Goal: Task Accomplishment & Management: Manage account settings

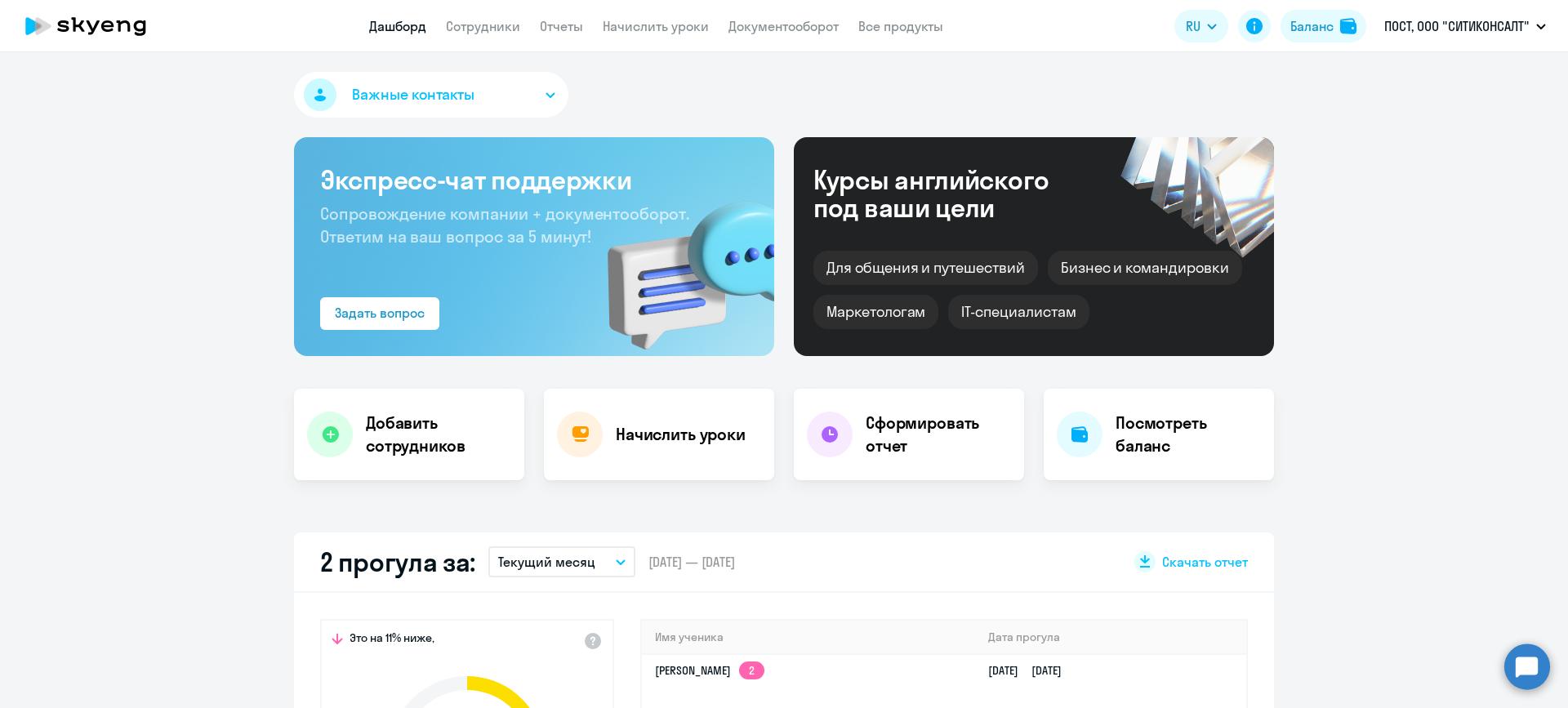
select select "30"
click at [493, 23] on link "Сотрудники" at bounding box center [483, 25] width 74 height 16
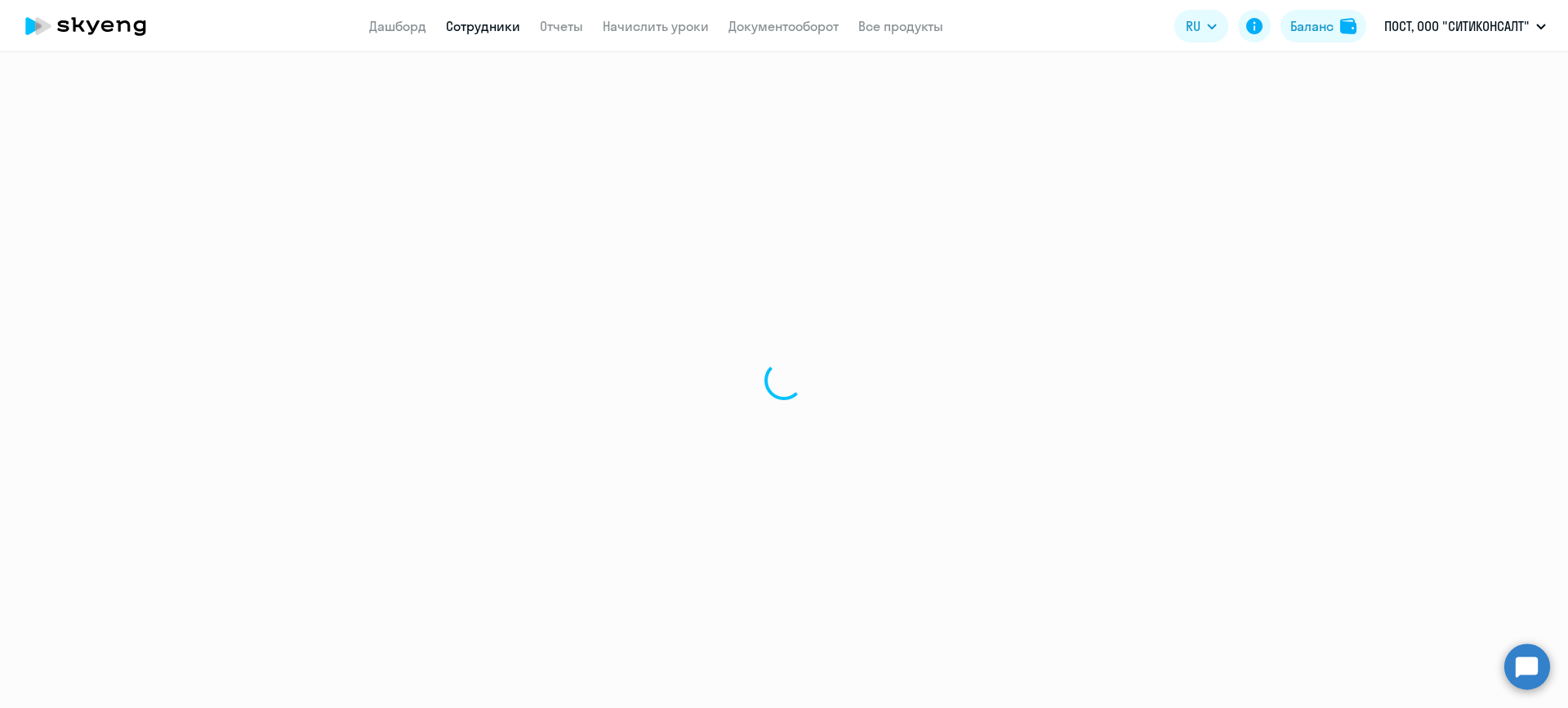
select select "30"
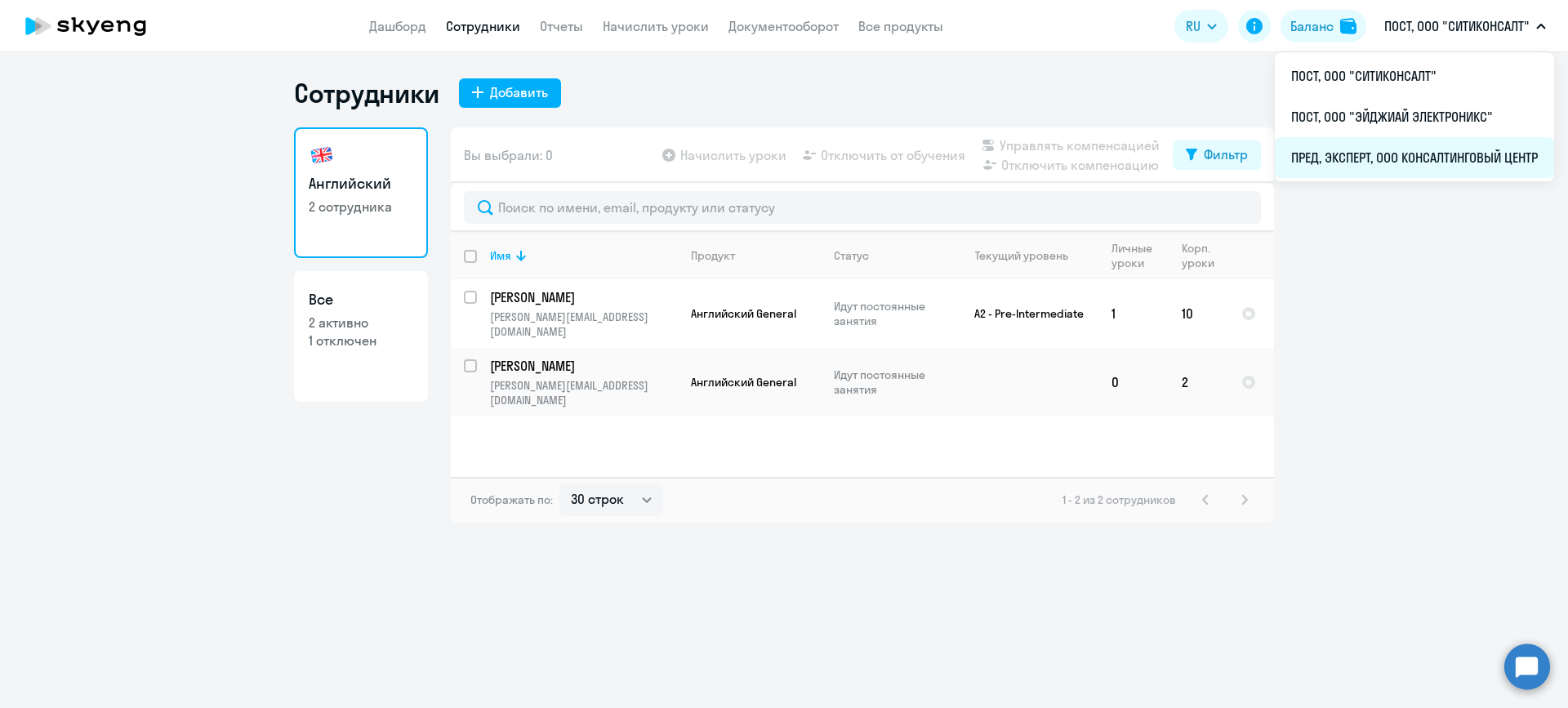
click at [1409, 155] on li "ПРЕД, ЭКСПЕРТ, ООО КОНСАЛТИНГОВЫЙ ЦЕНТР" at bounding box center [1413, 157] width 279 height 41
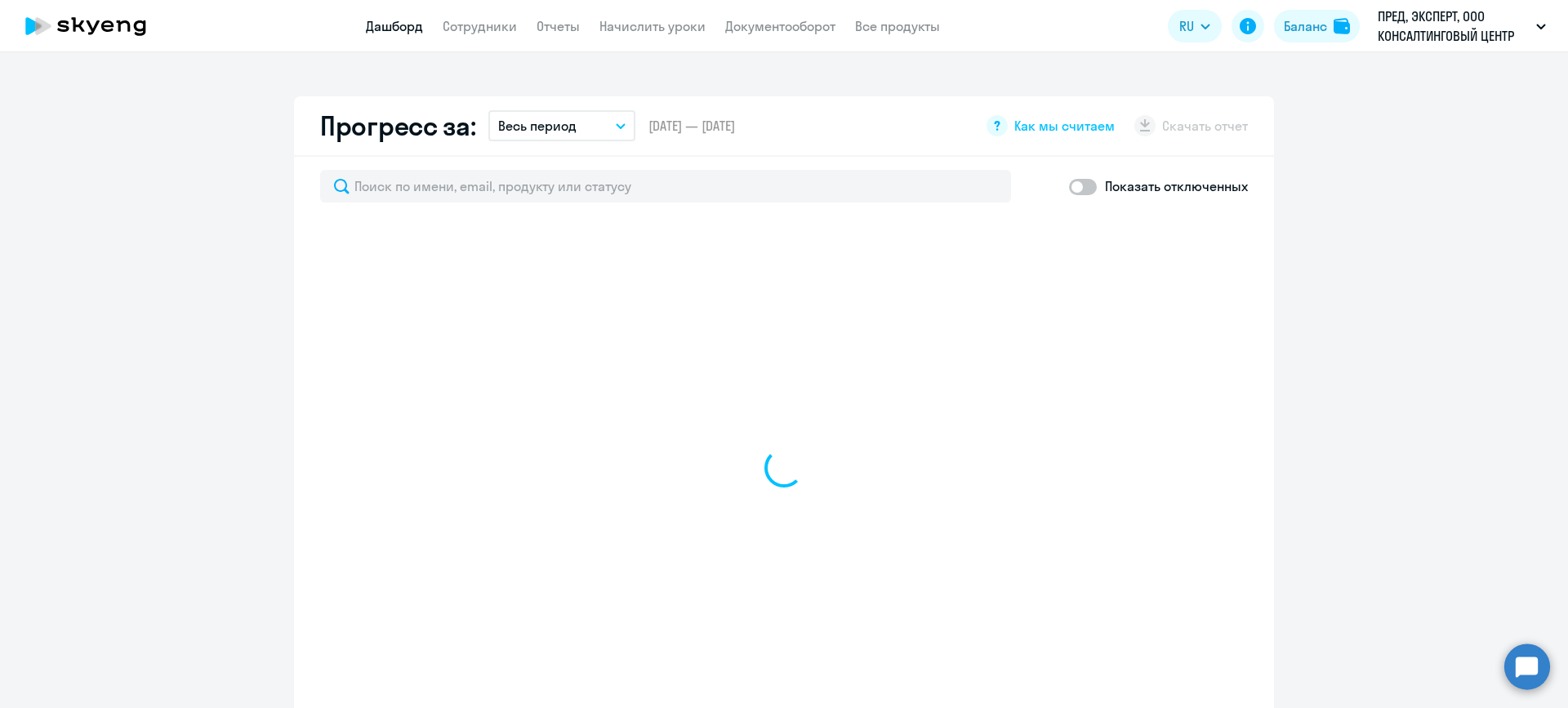
scroll to position [572, 0]
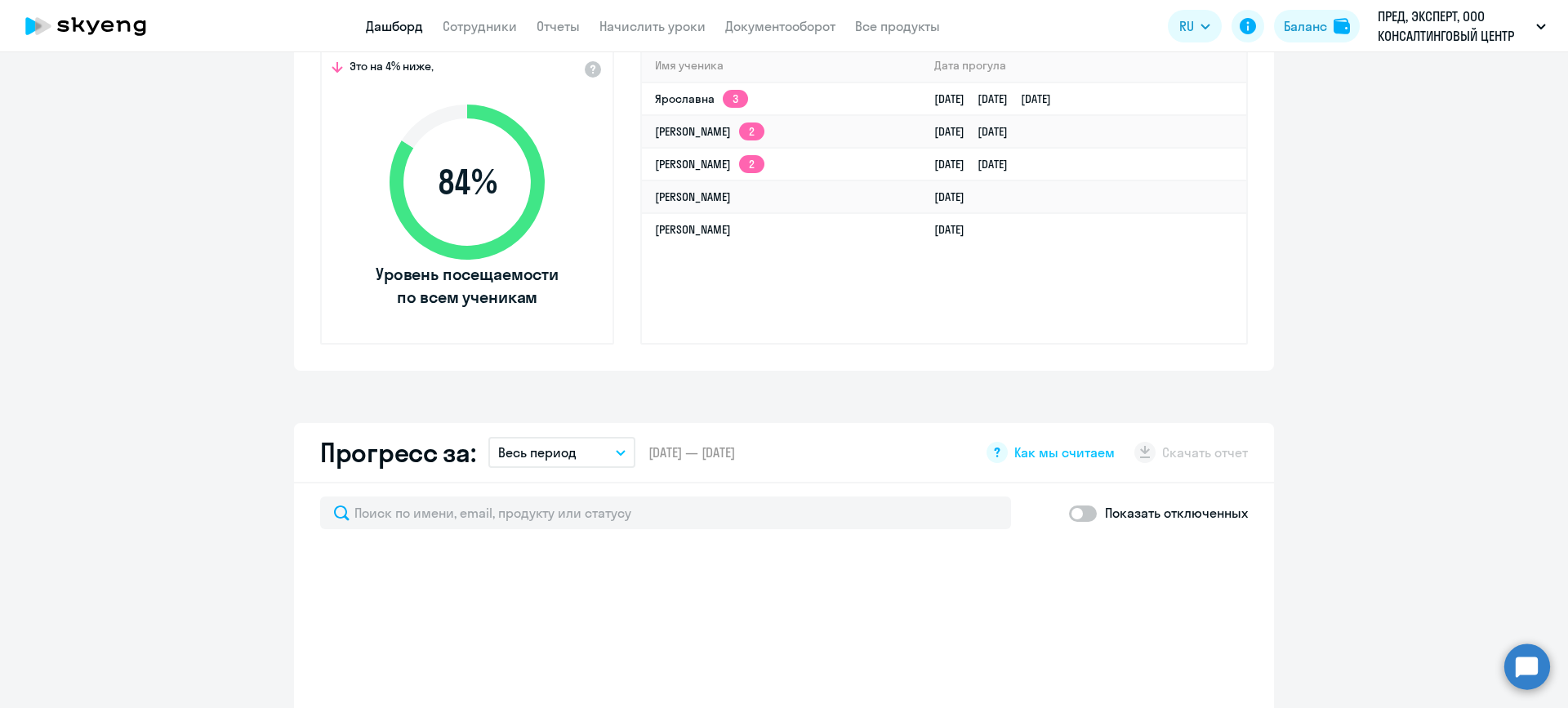
select select "30"
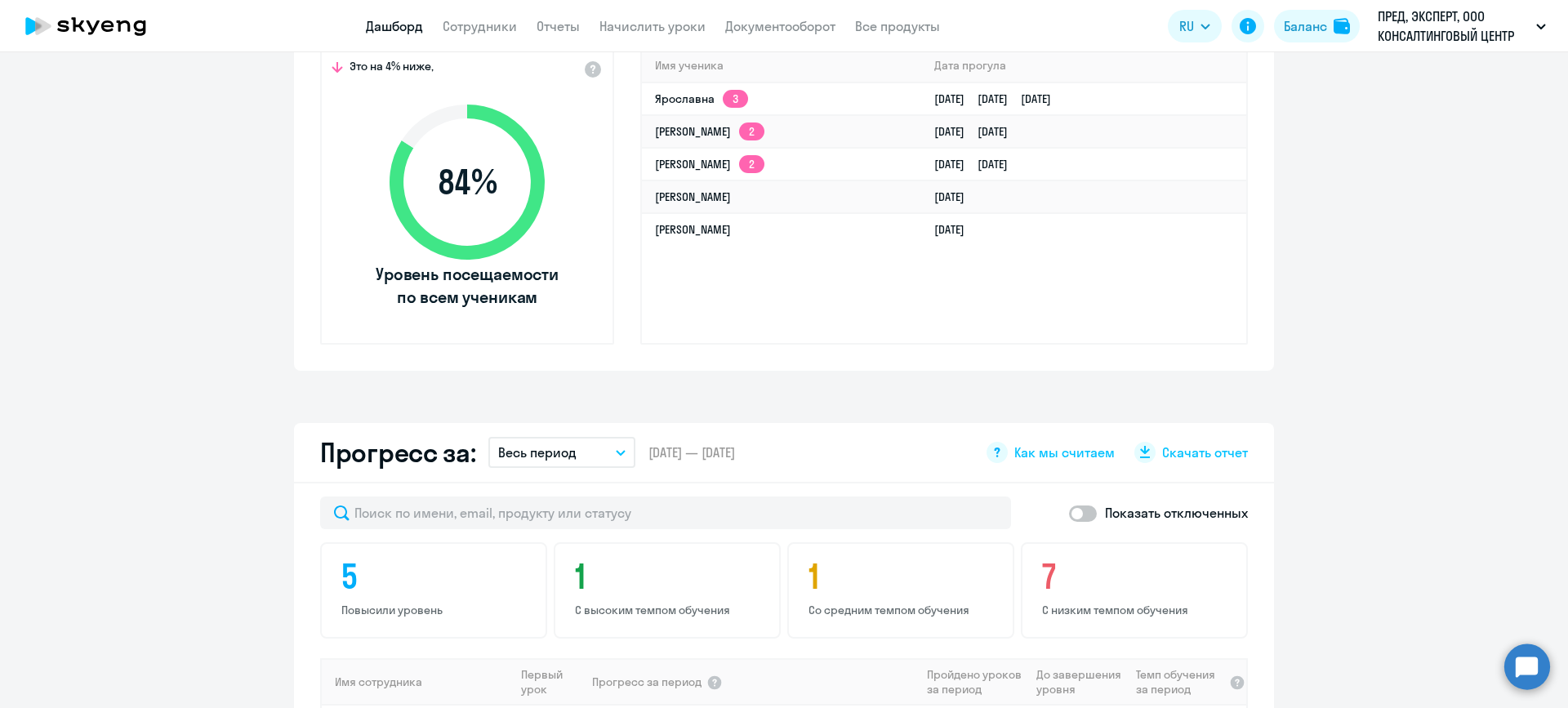
scroll to position [0, 0]
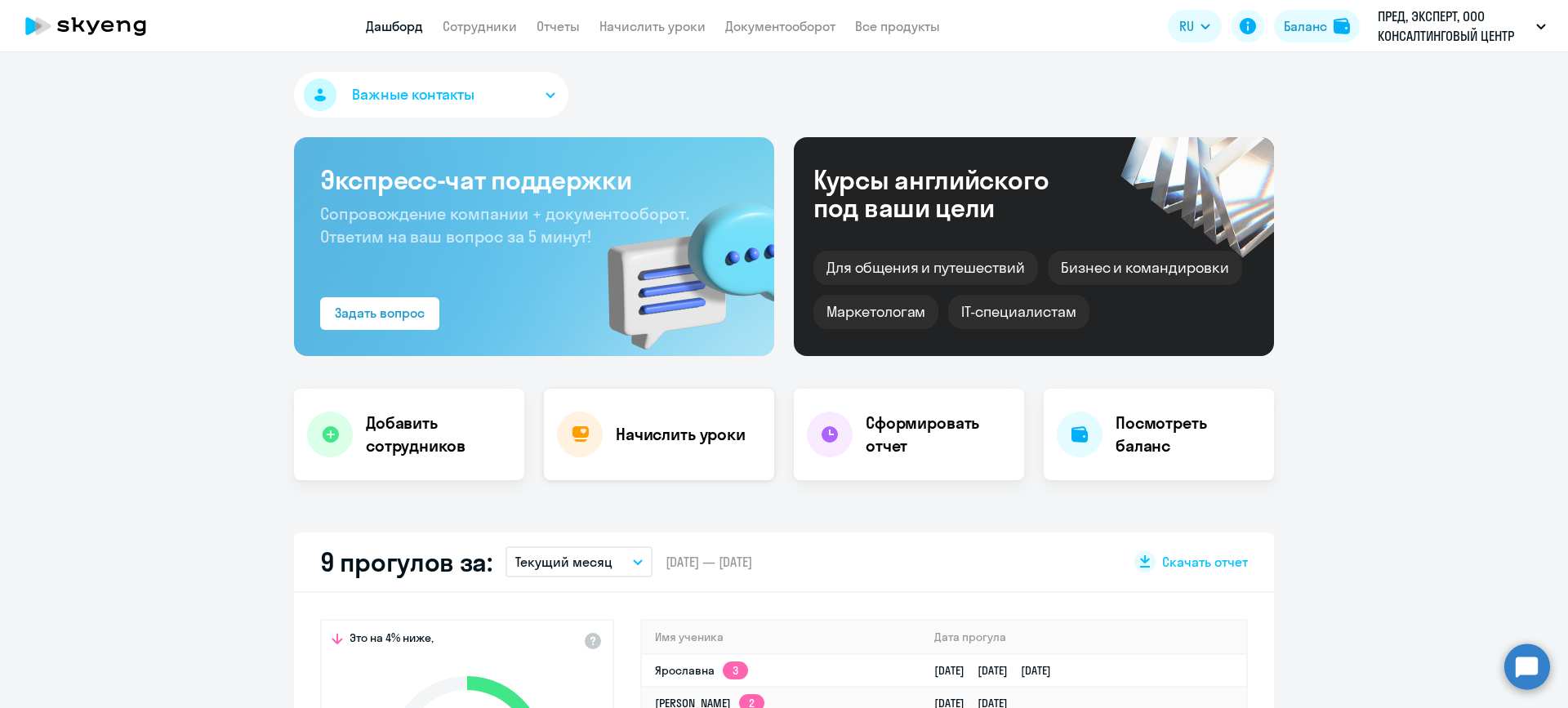
click at [659, 438] on h4 "Начислить уроки" at bounding box center [681, 434] width 130 height 23
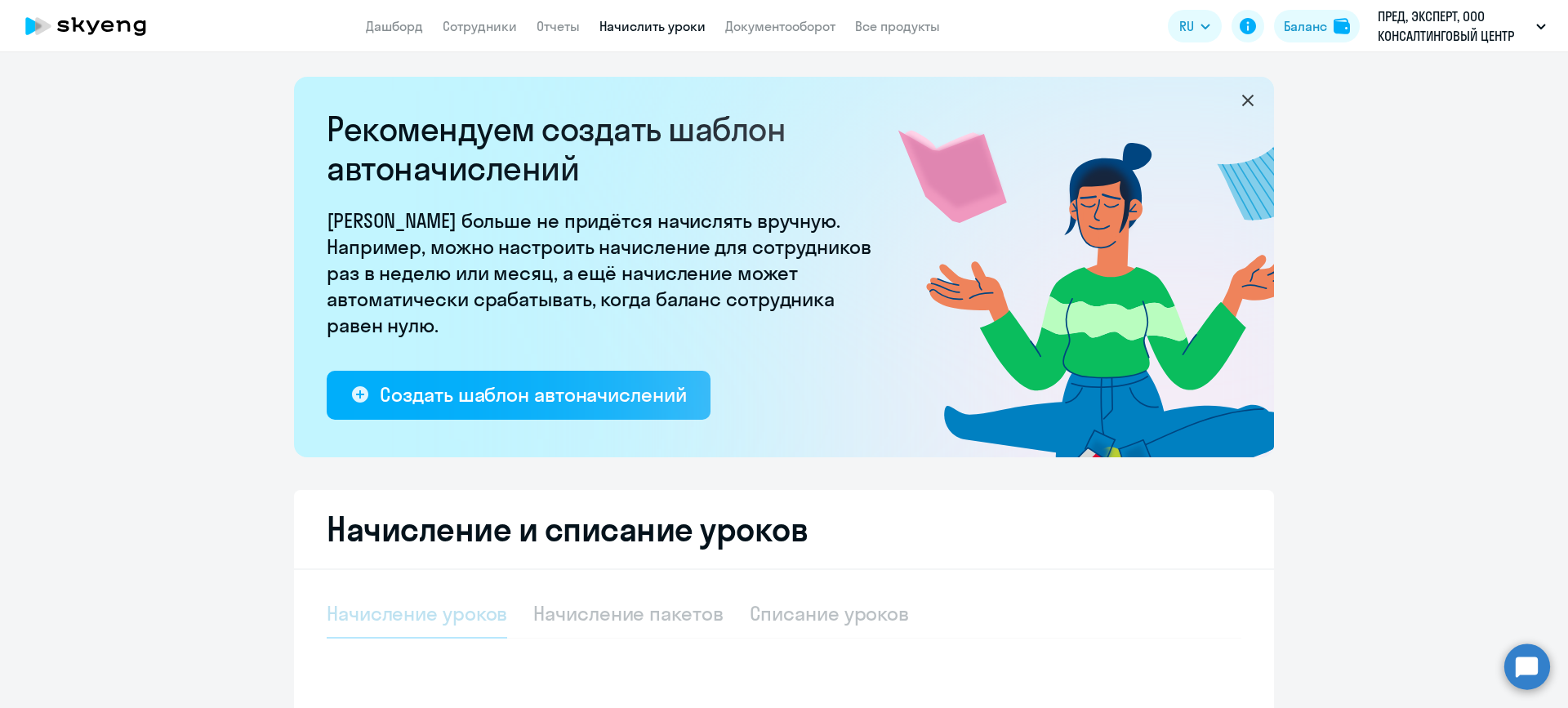
select select "10"
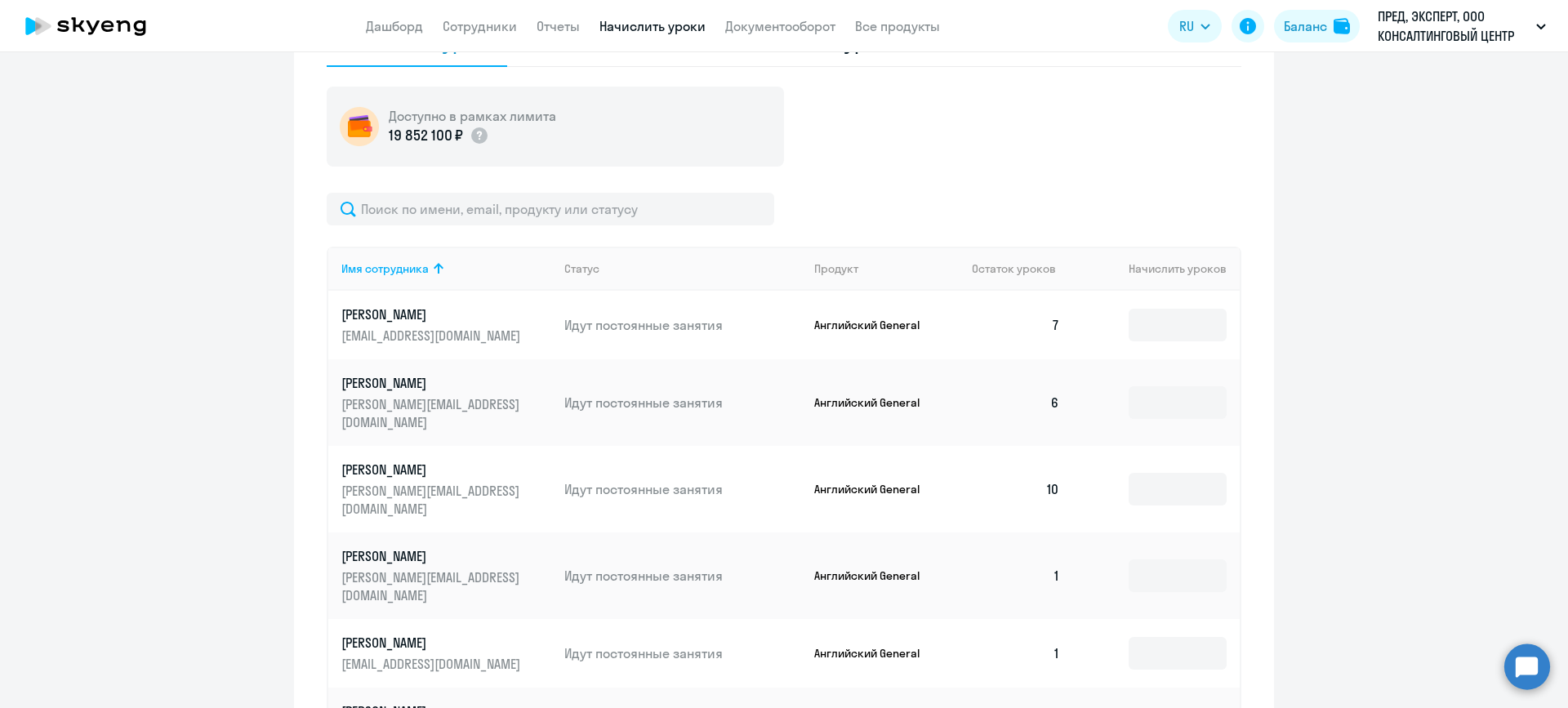
scroll to position [490, 0]
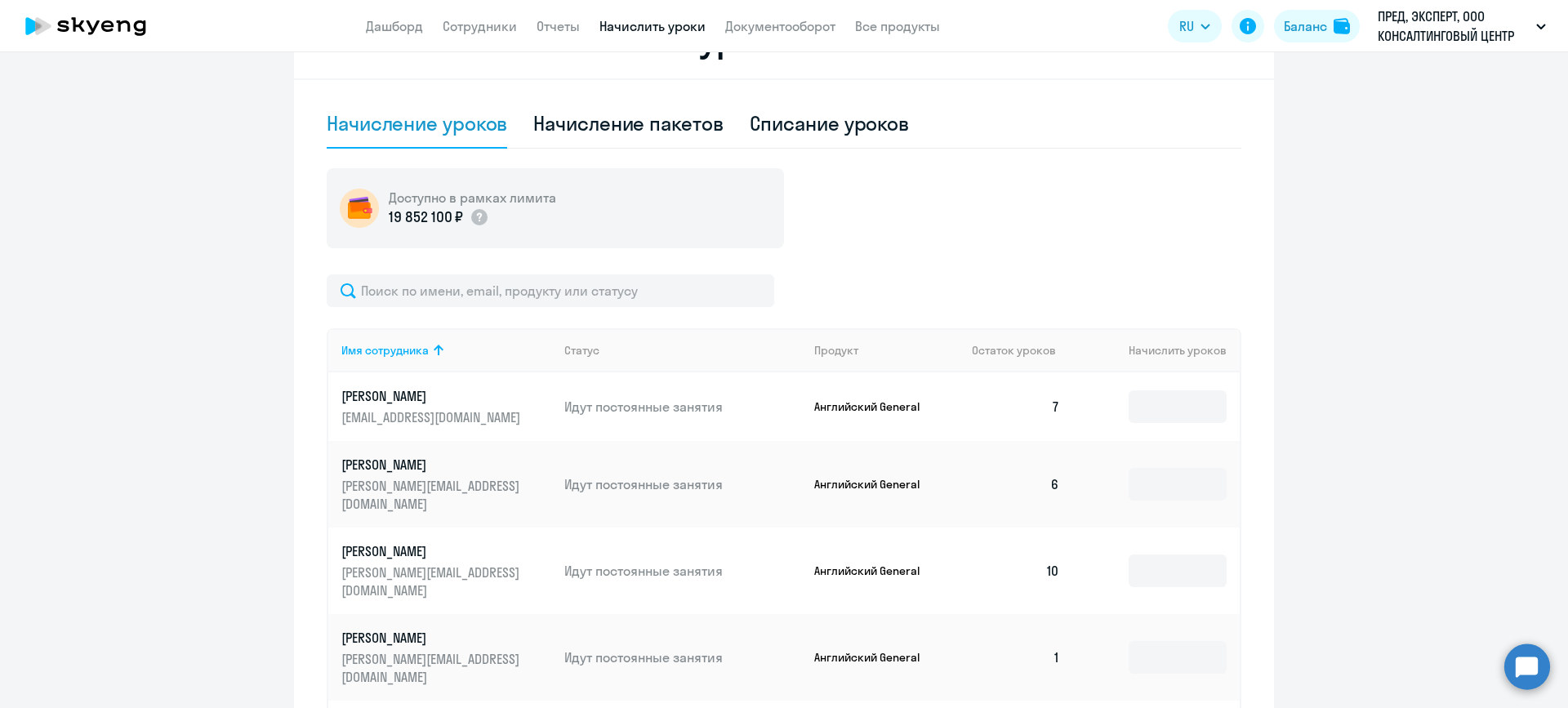
click at [473, 138] on div "Начисление уроков" at bounding box center [417, 124] width 181 height 49
click at [473, 135] on div "Начисление уроков" at bounding box center [417, 123] width 181 height 26
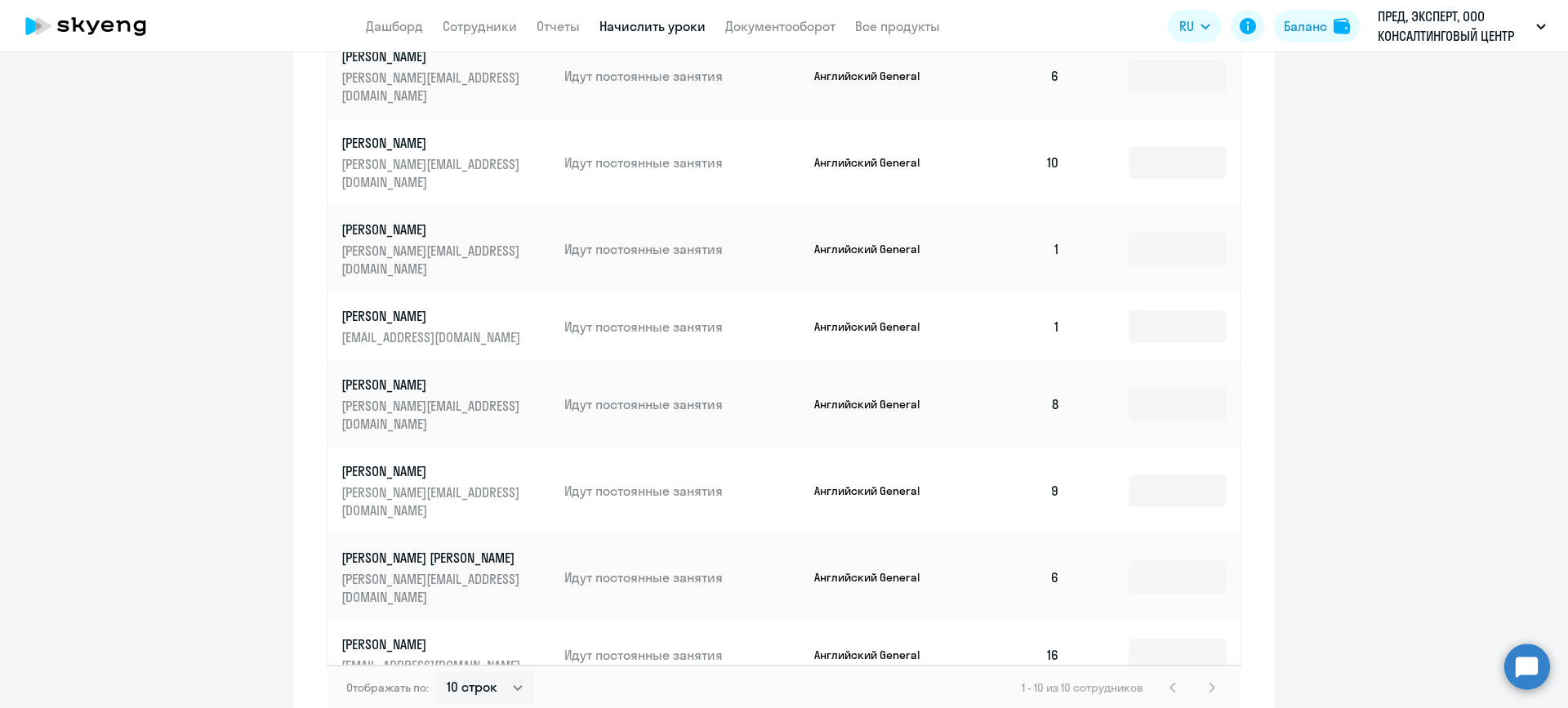
scroll to position [978, 0]
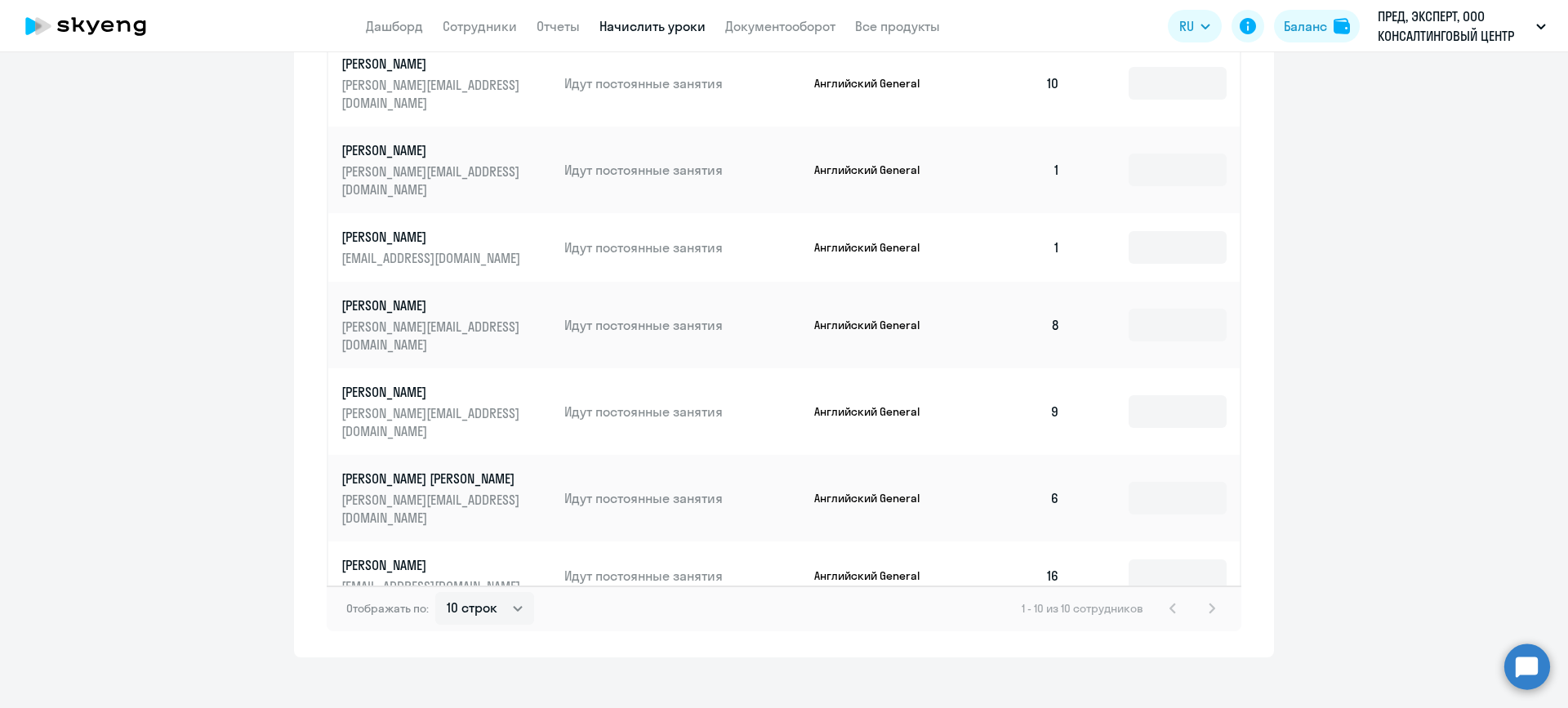
click at [1204, 599] on div "1 - 10 из 10 сотрудников" at bounding box center [1121, 608] width 200 height 19
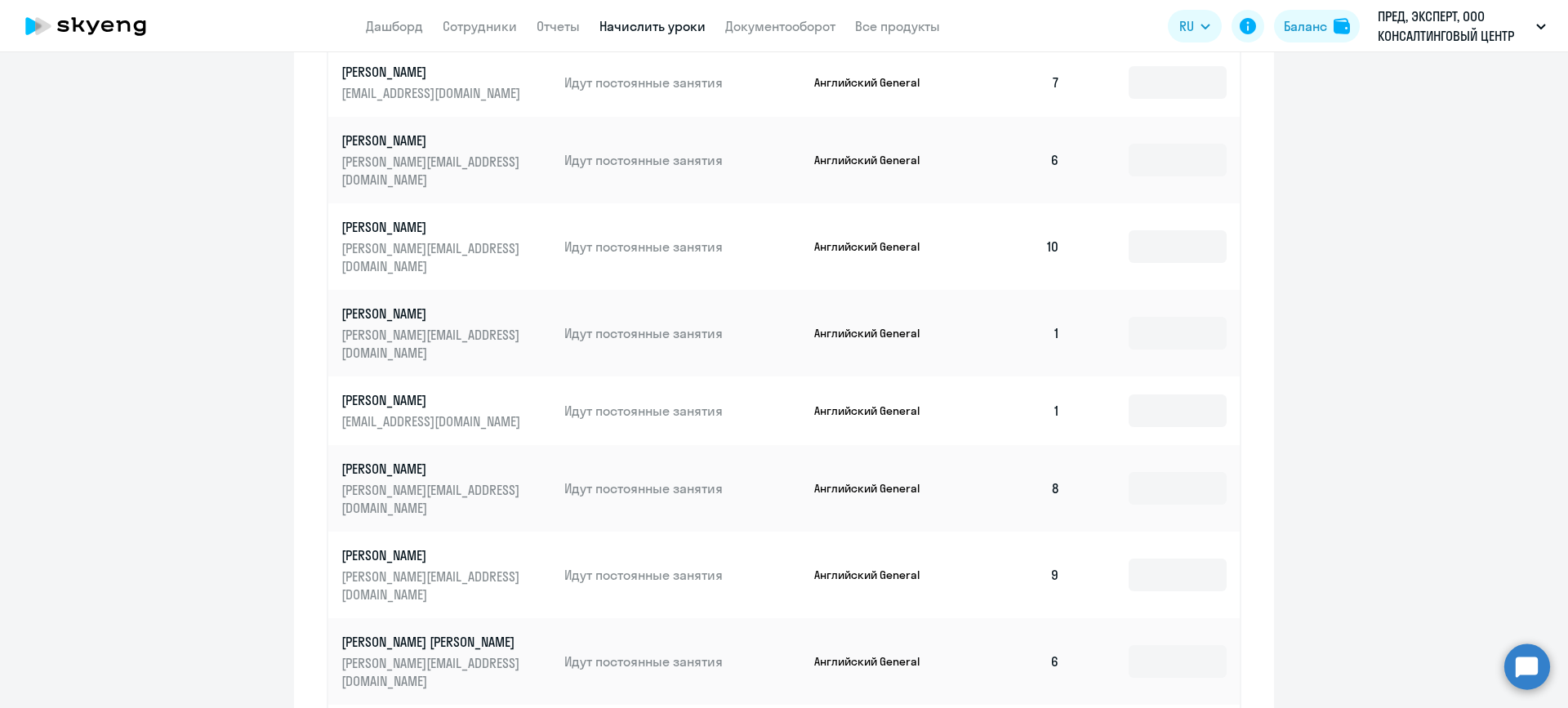
scroll to position [733, 0]
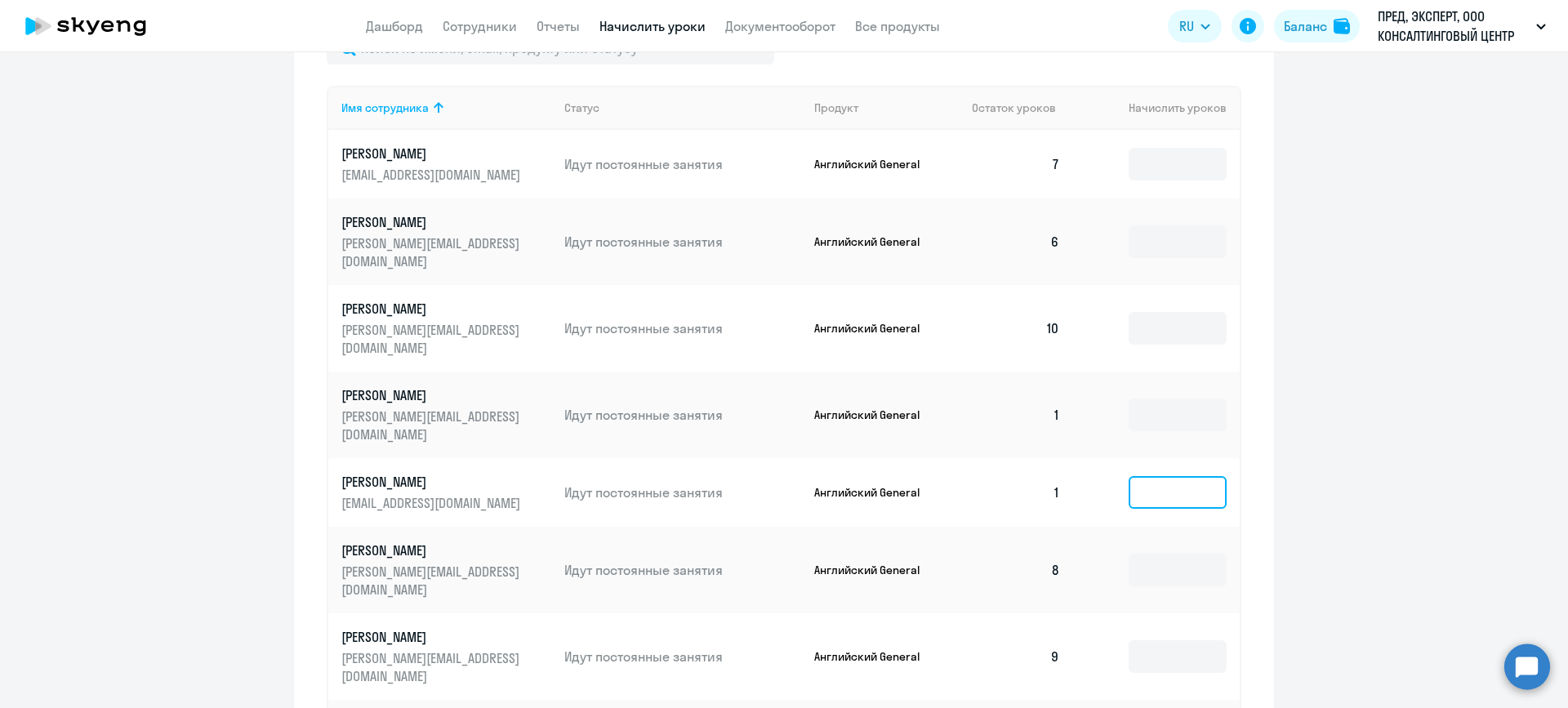
click at [1167, 477] on input at bounding box center [1177, 493] width 98 height 33
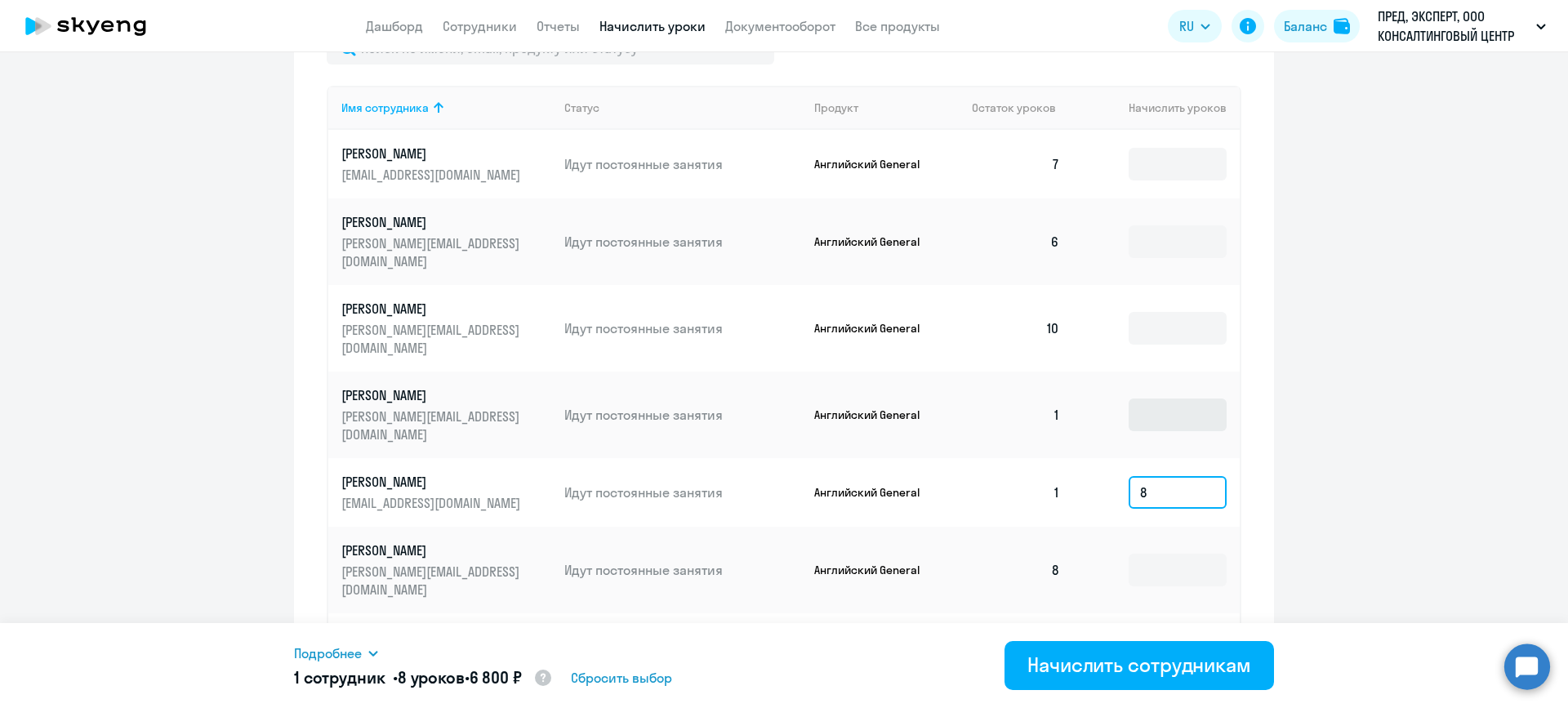
type input "8"
click at [1179, 399] on input at bounding box center [1177, 415] width 98 height 33
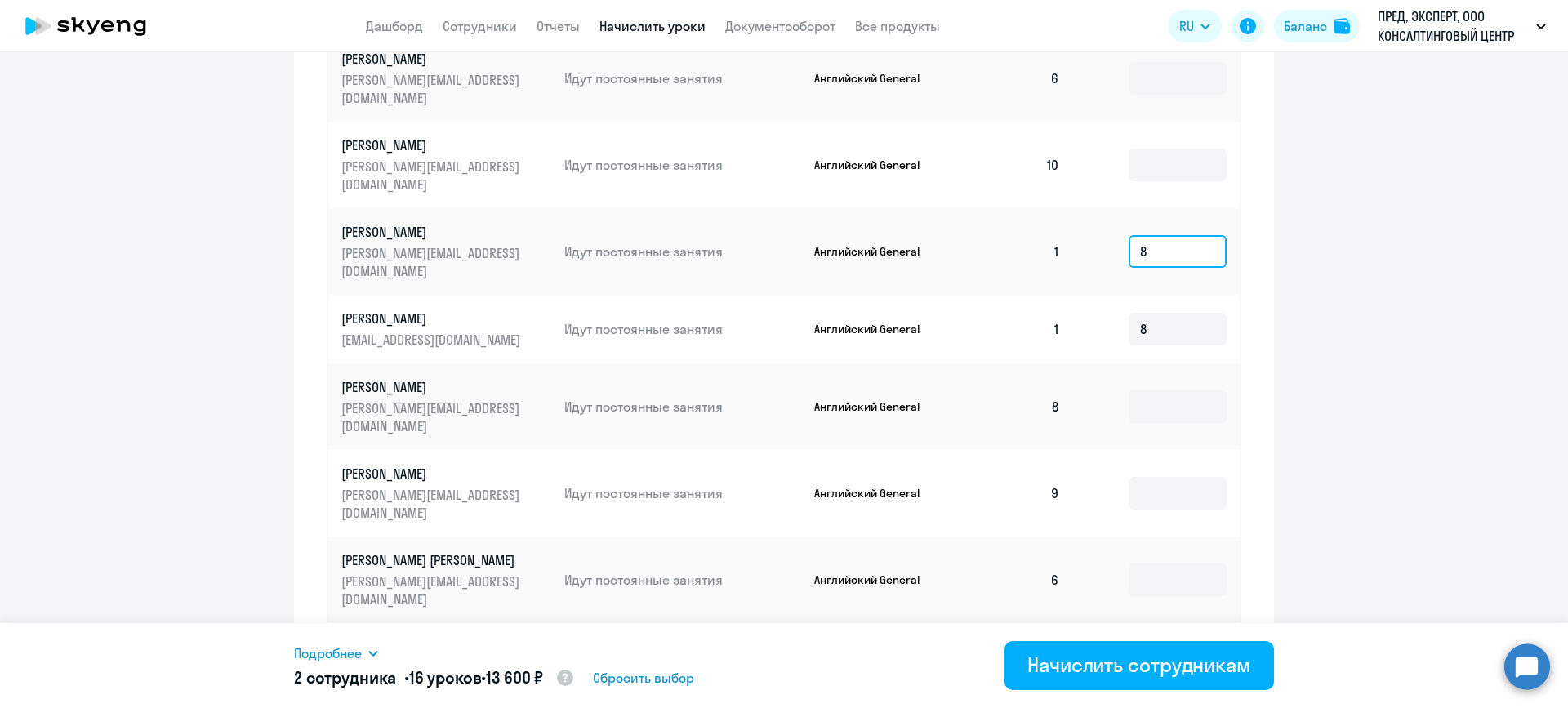
scroll to position [978, 0]
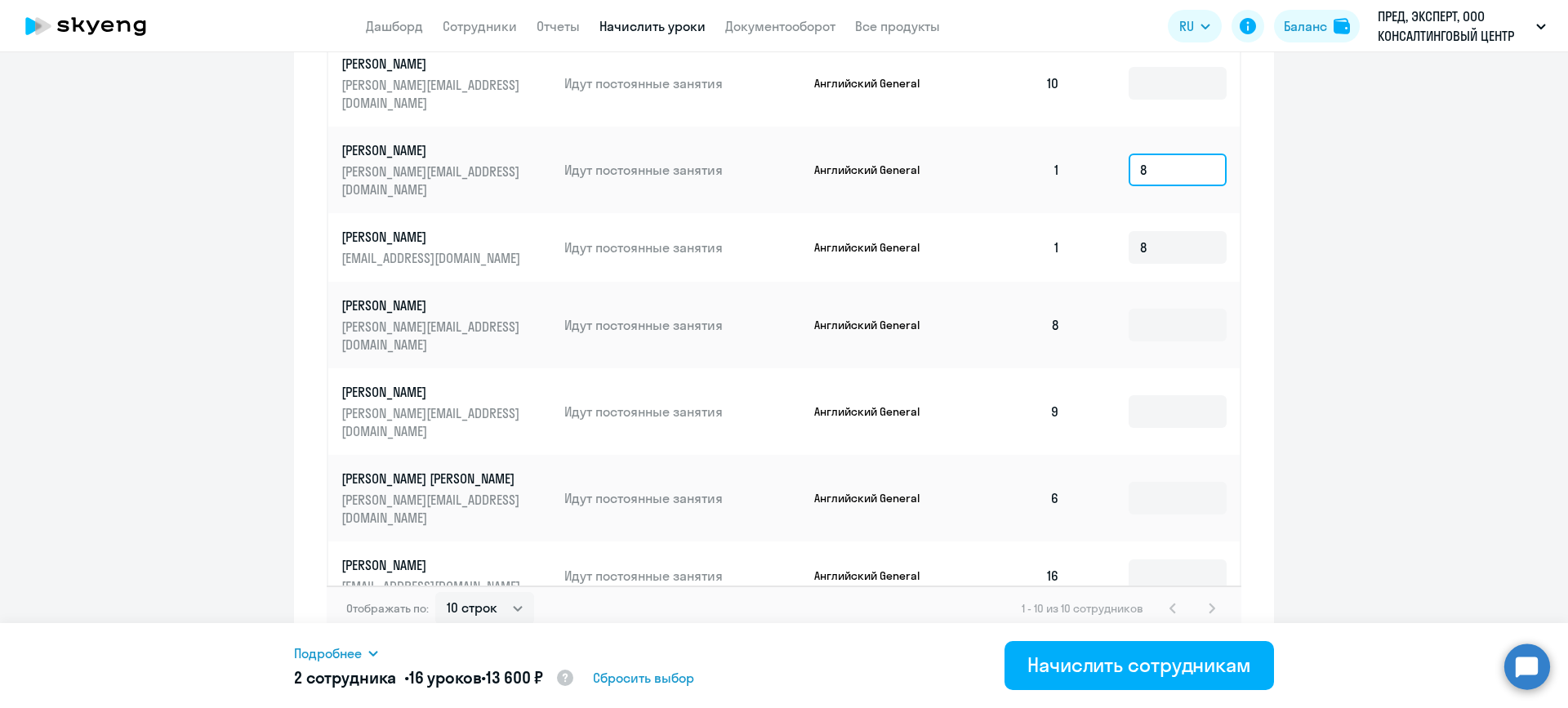
type input "8"
click at [1173, 629] on input at bounding box center [1177, 645] width 98 height 33
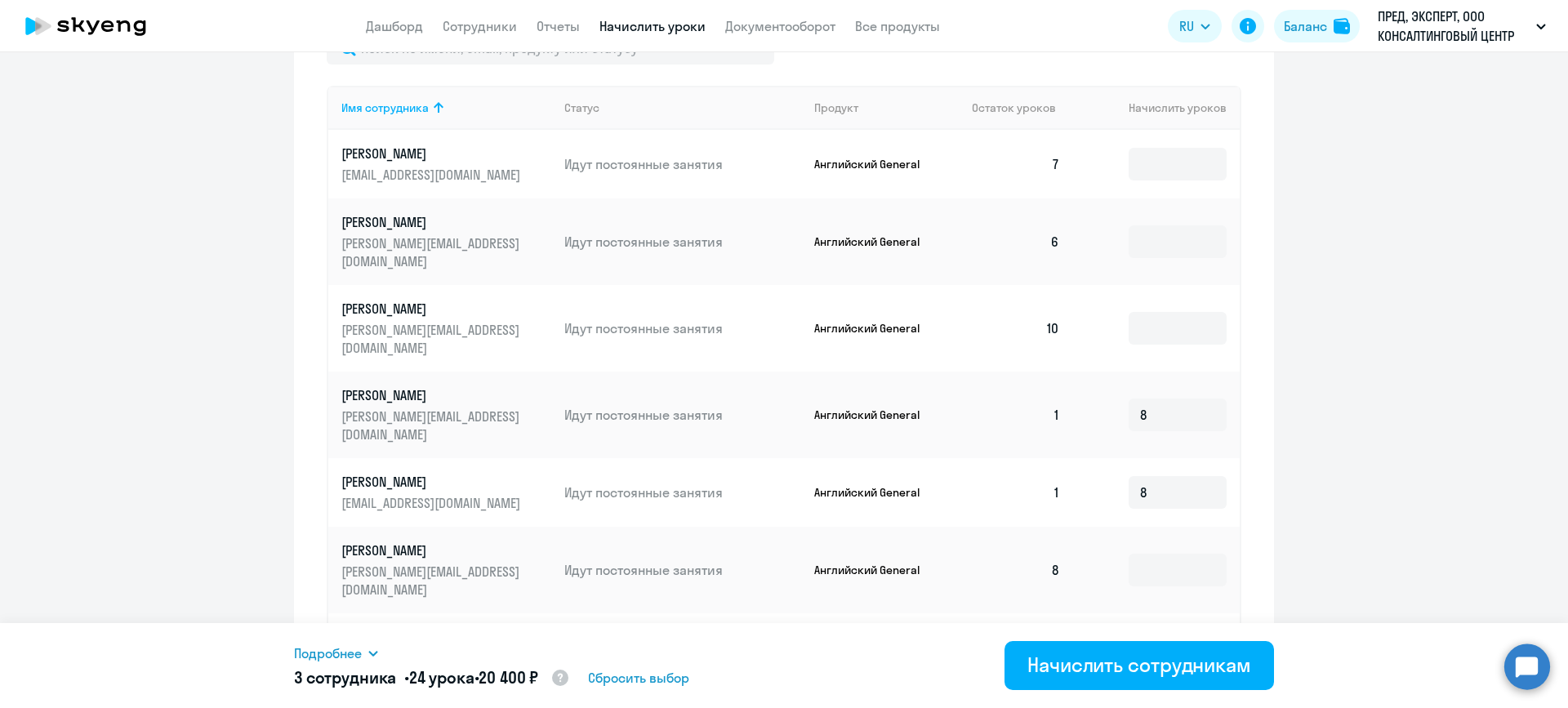
scroll to position [896, 0]
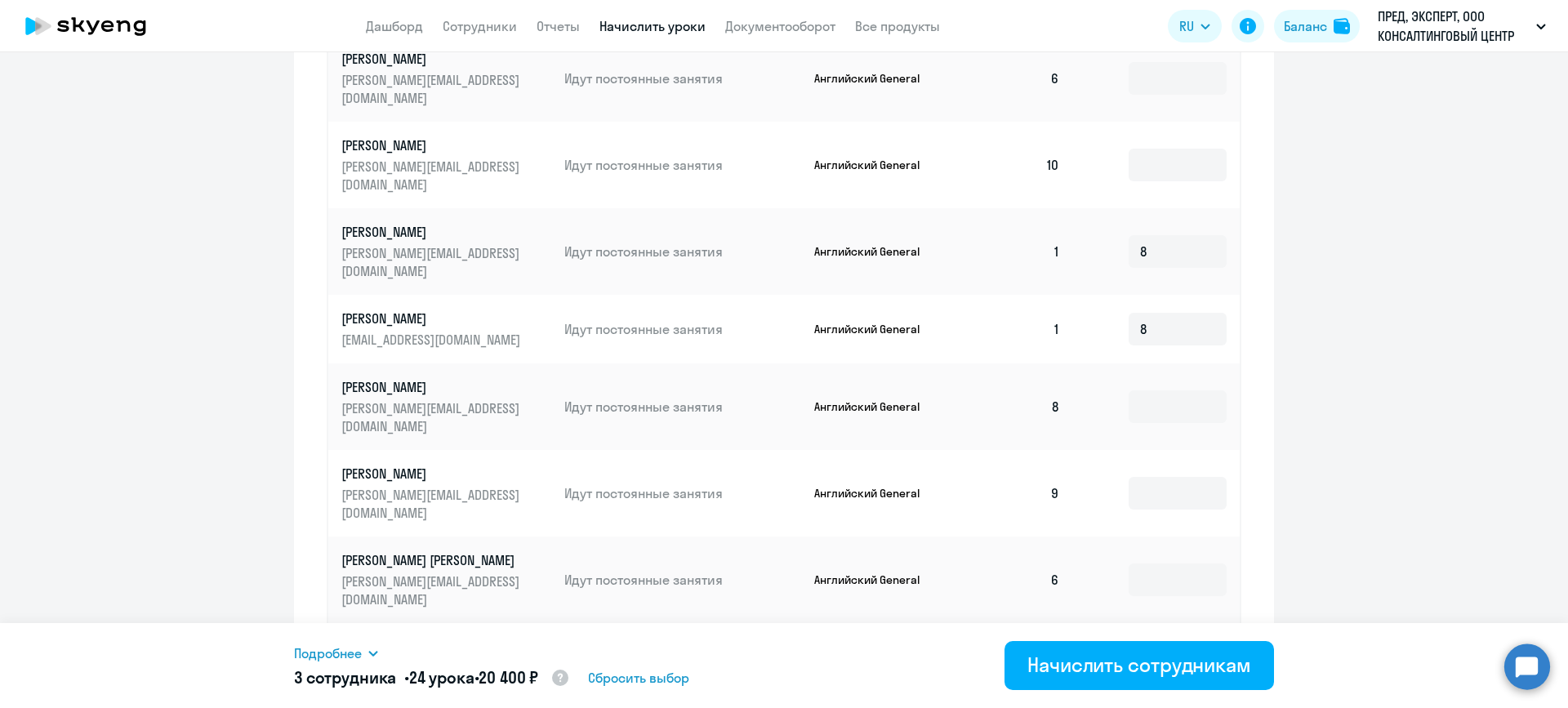
type input "8"
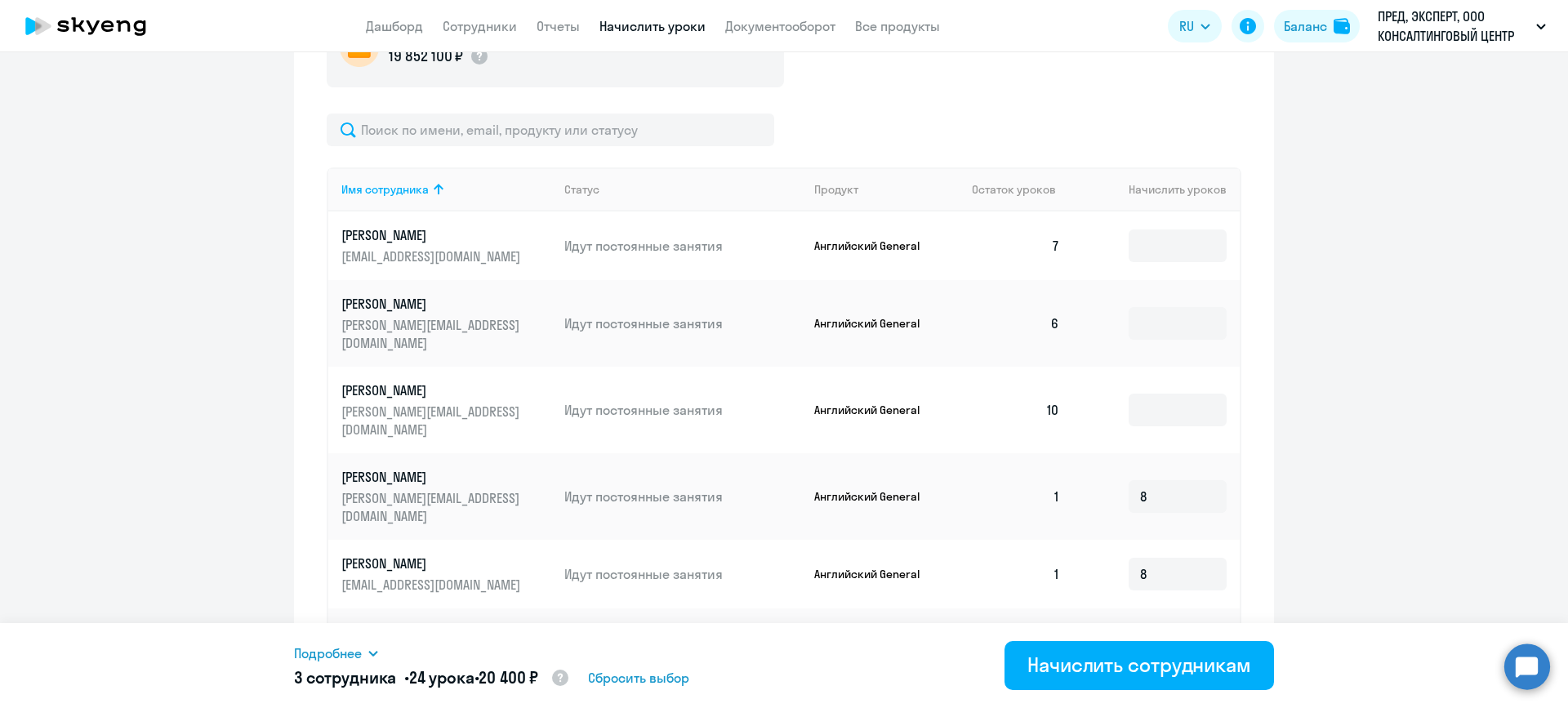
scroll to position [569, 0]
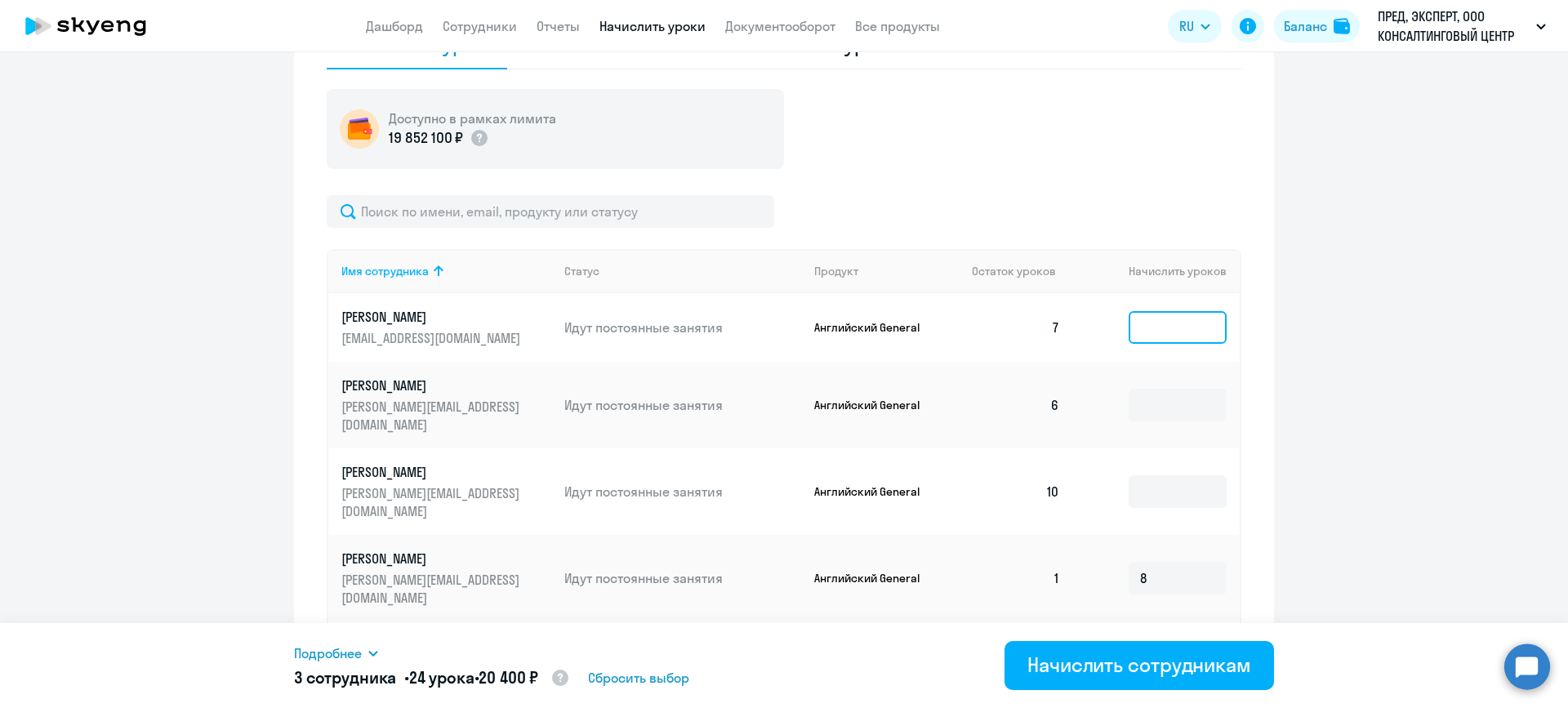
click at [1163, 333] on input at bounding box center [1177, 327] width 98 height 33
type input "8"
click at [1153, 395] on input at bounding box center [1177, 405] width 98 height 33
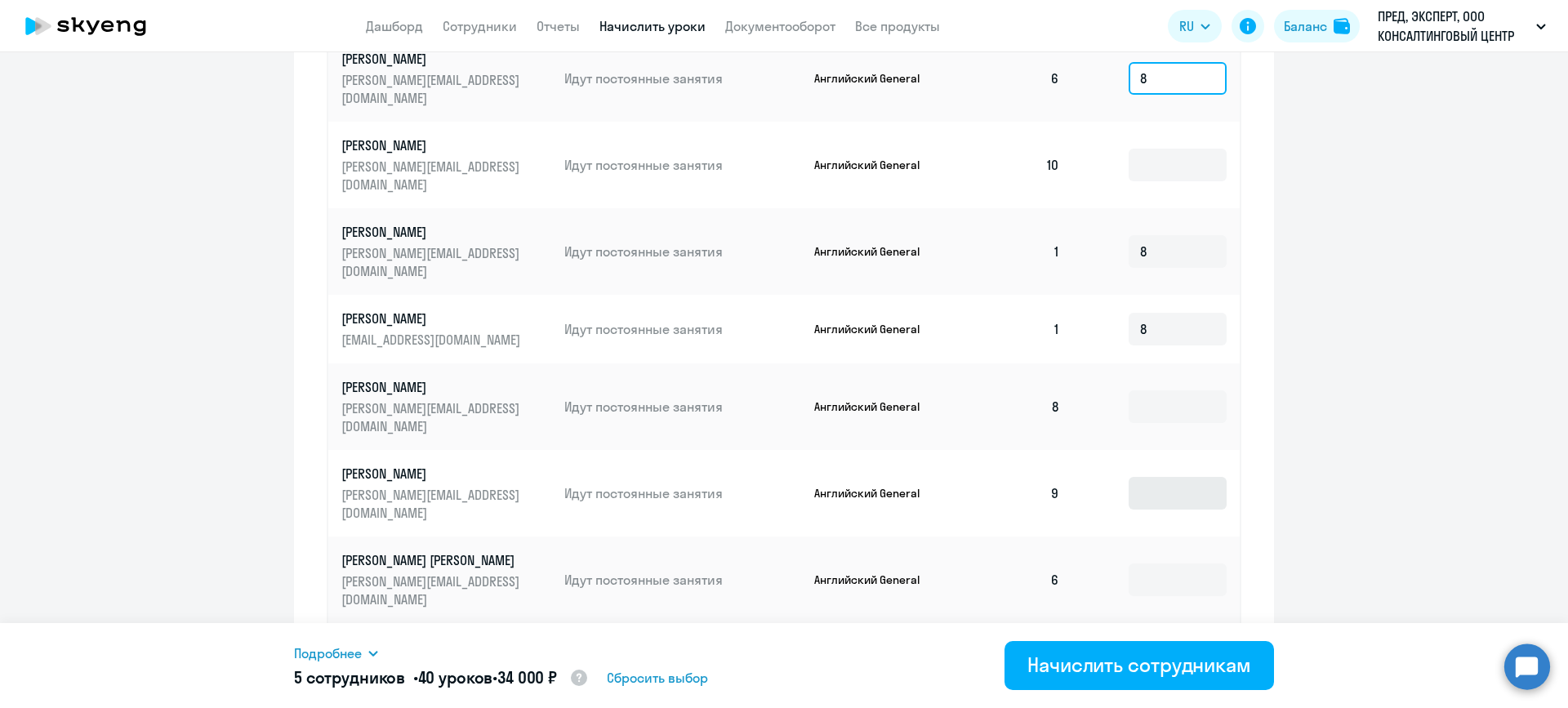
scroll to position [978, 0]
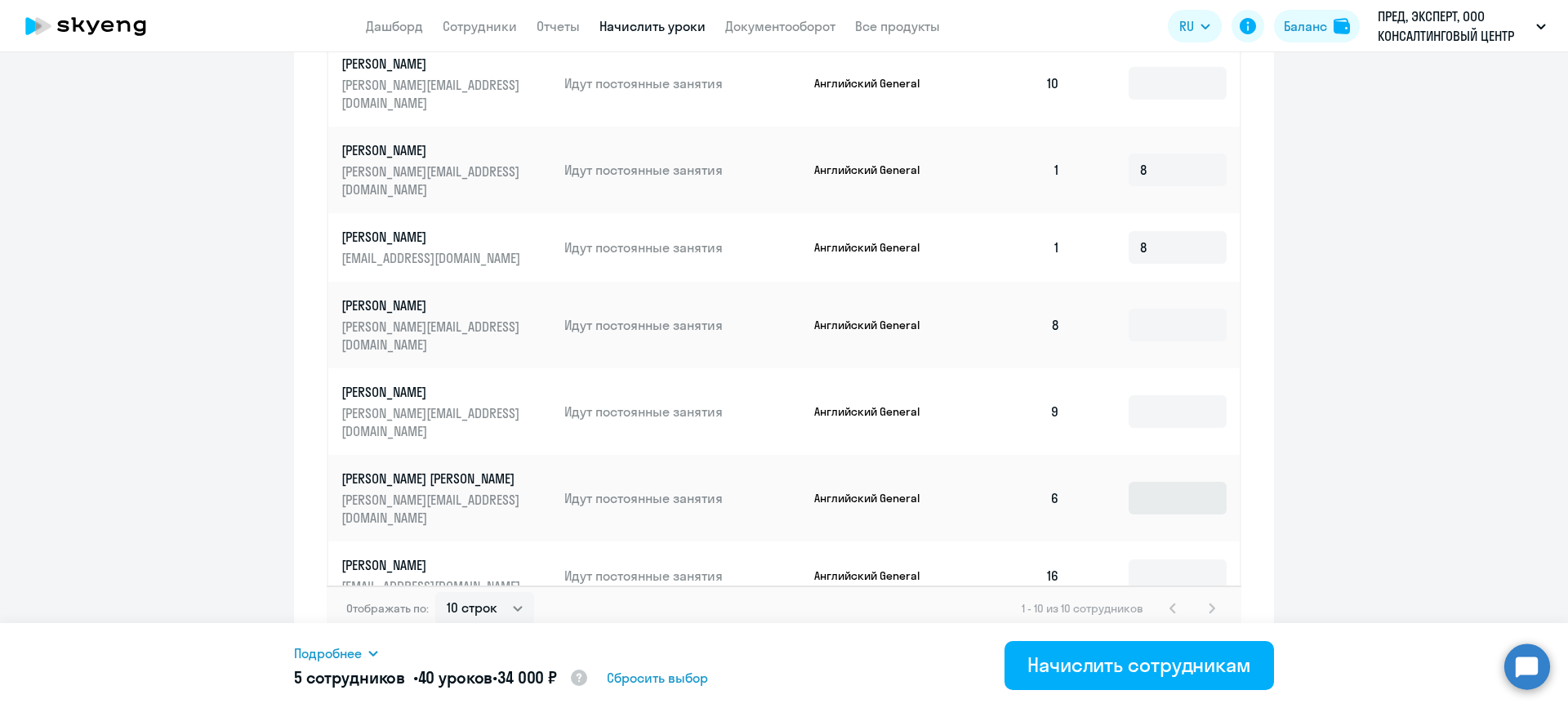
type input "8"
click at [1149, 482] on input at bounding box center [1177, 498] width 98 height 33
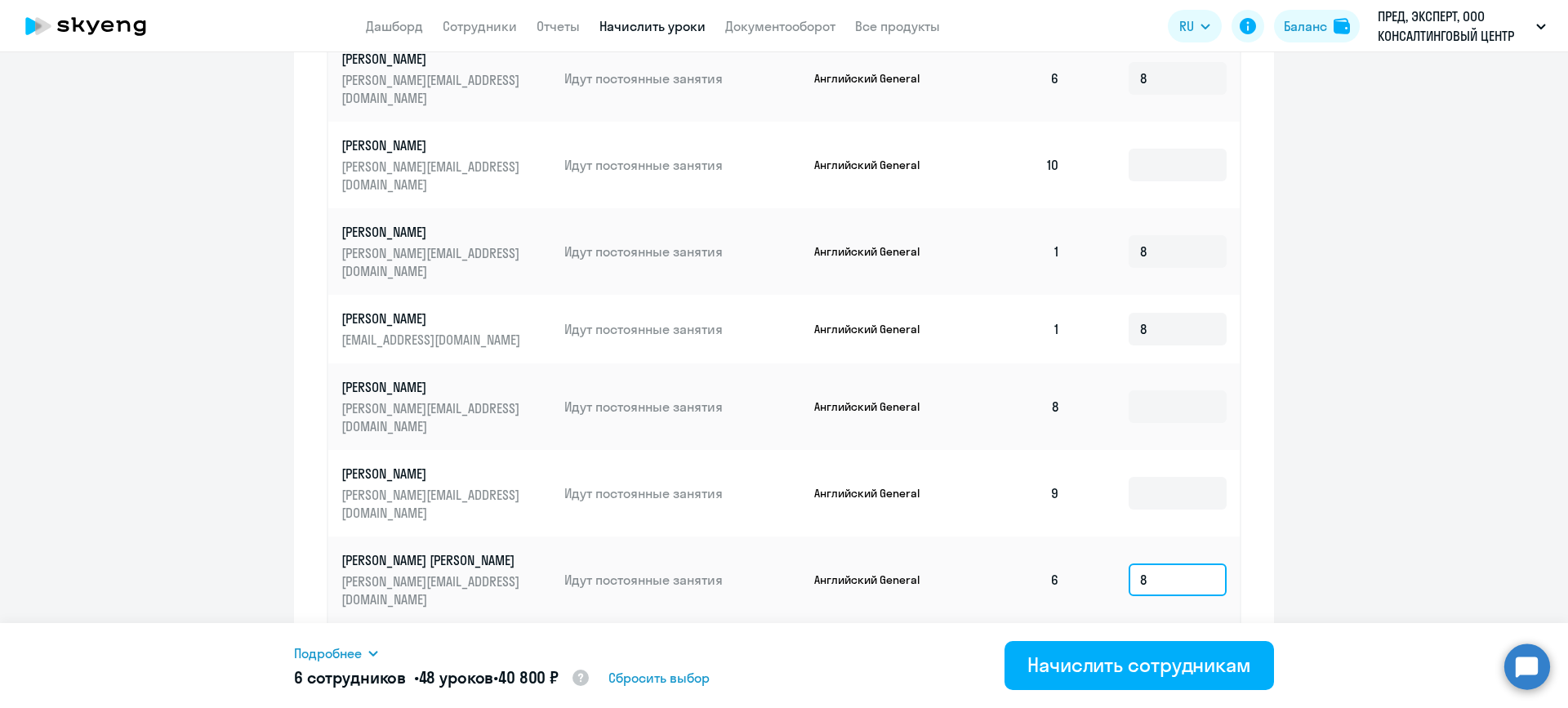
scroll to position [733, 0]
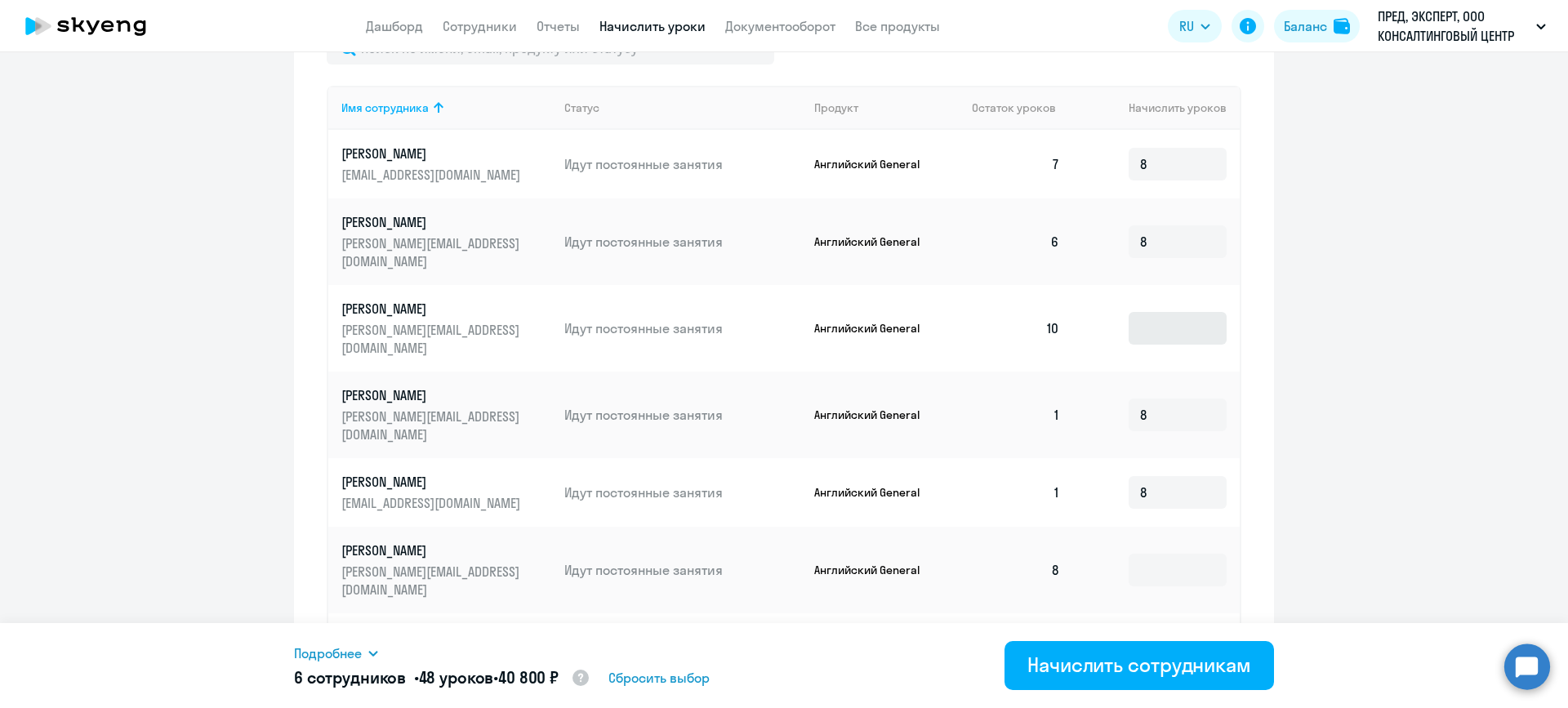
type input "8"
click at [1159, 312] on input at bounding box center [1177, 328] width 98 height 33
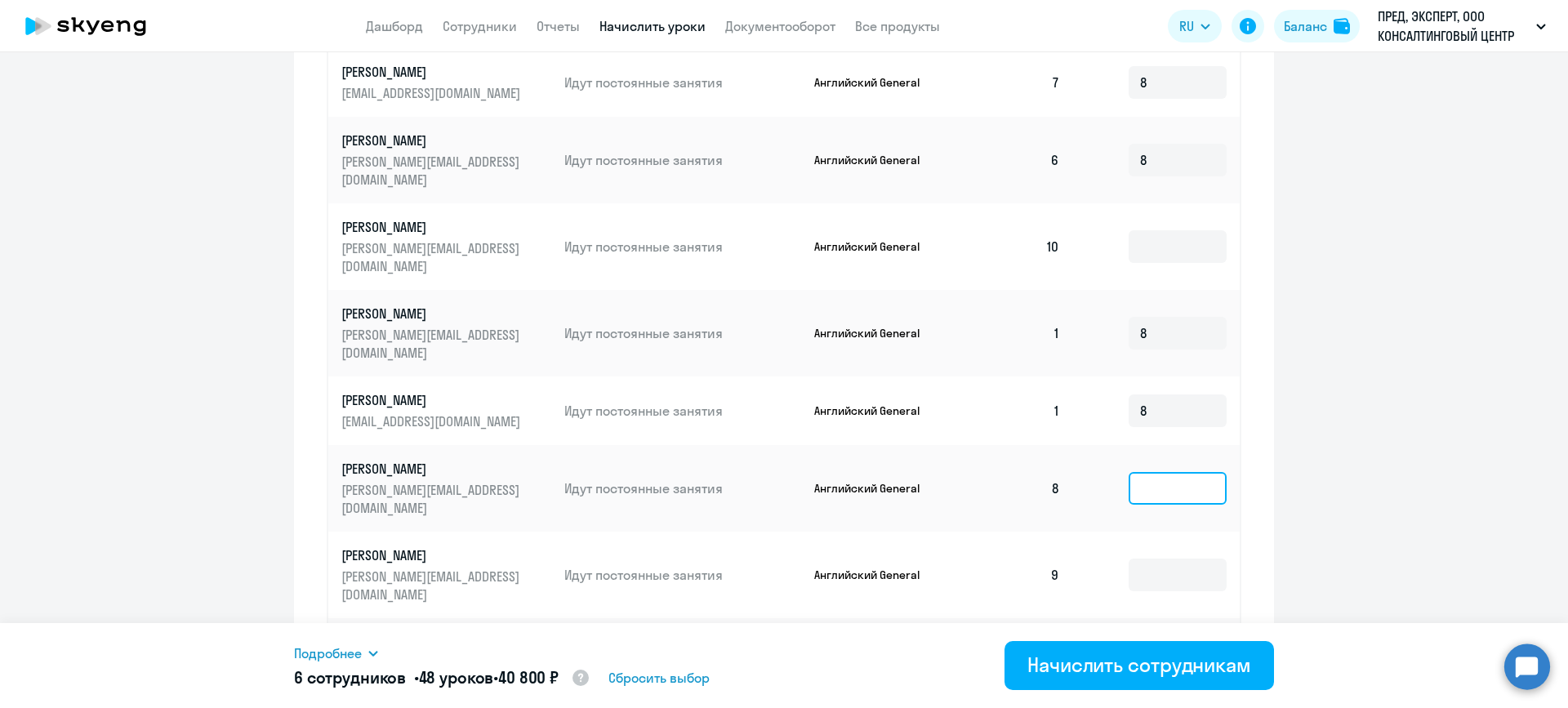
click at [1158, 472] on input at bounding box center [1177, 488] width 98 height 33
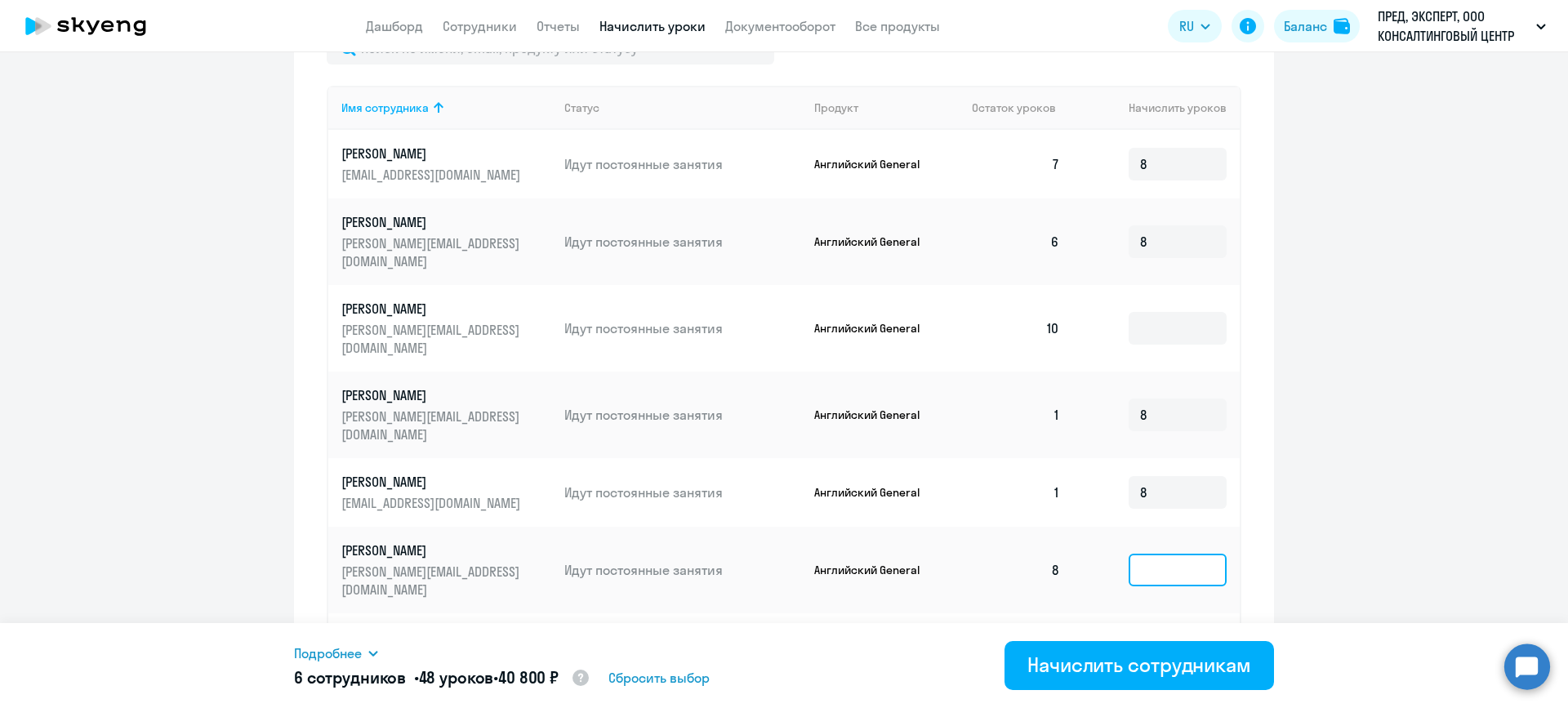
scroll to position [978, 0]
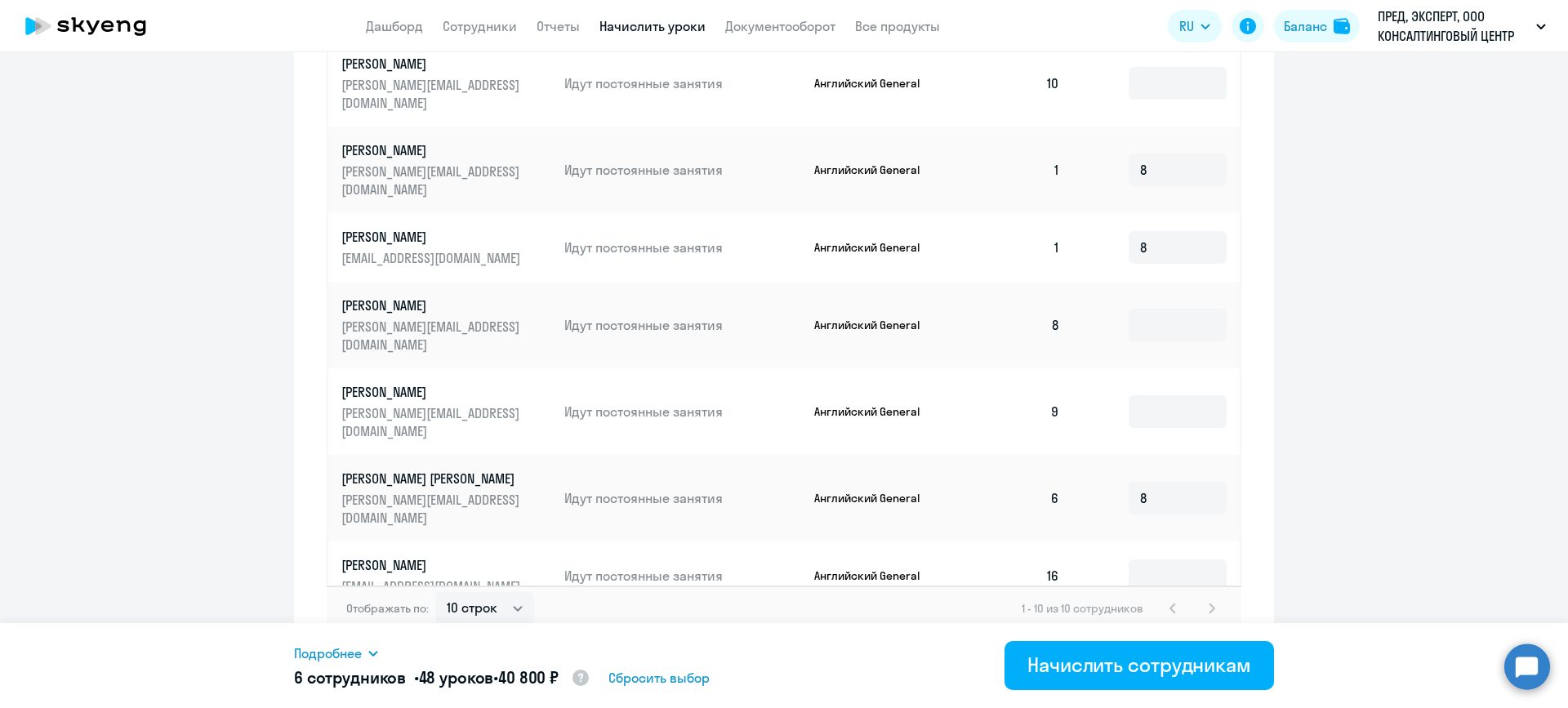
click at [1170, 599] on div "1 - 10 из 10 сотрудников" at bounding box center [1121, 608] width 200 height 19
click at [1171, 629] on input "8" at bounding box center [1177, 645] width 98 height 33
click at [1157, 559] on input at bounding box center [1177, 575] width 98 height 33
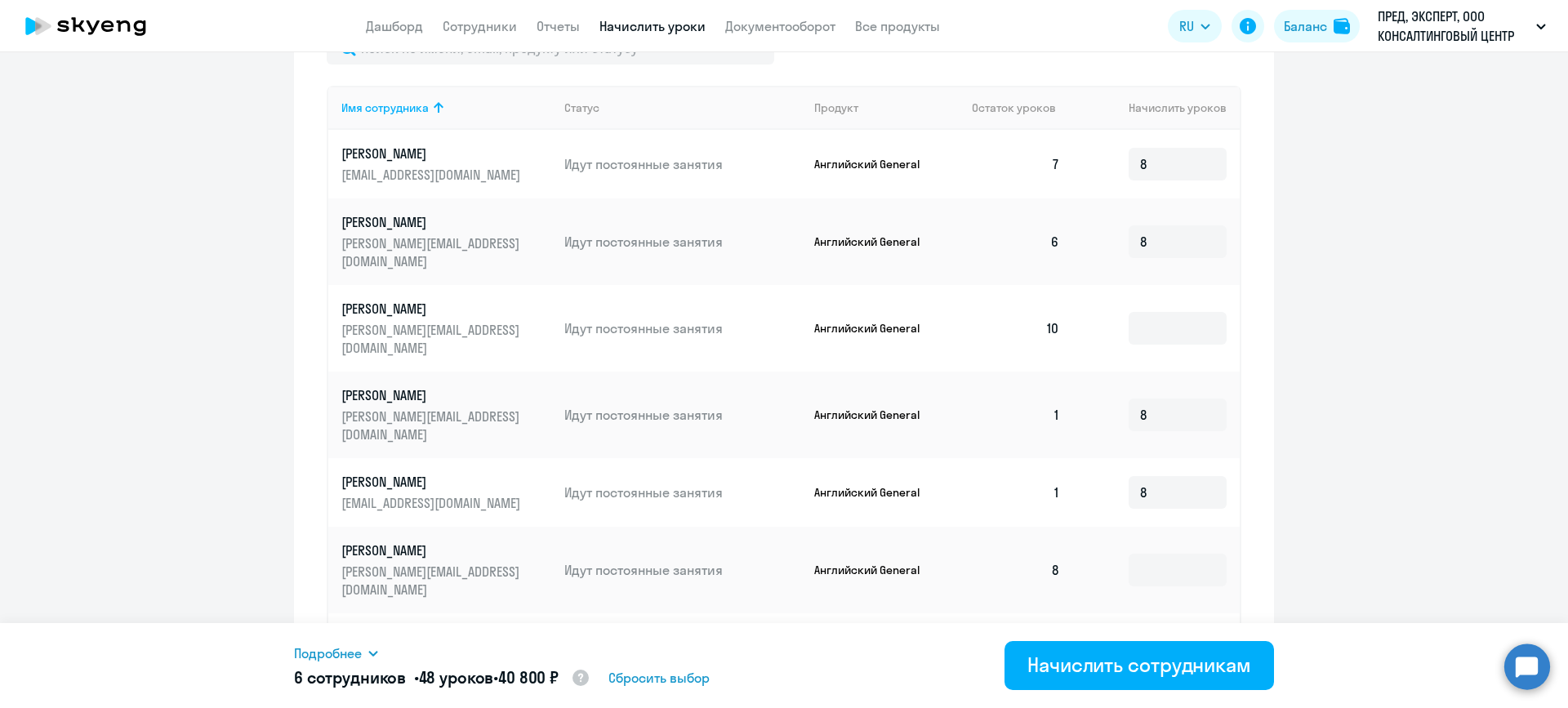
scroll to position [814, 0]
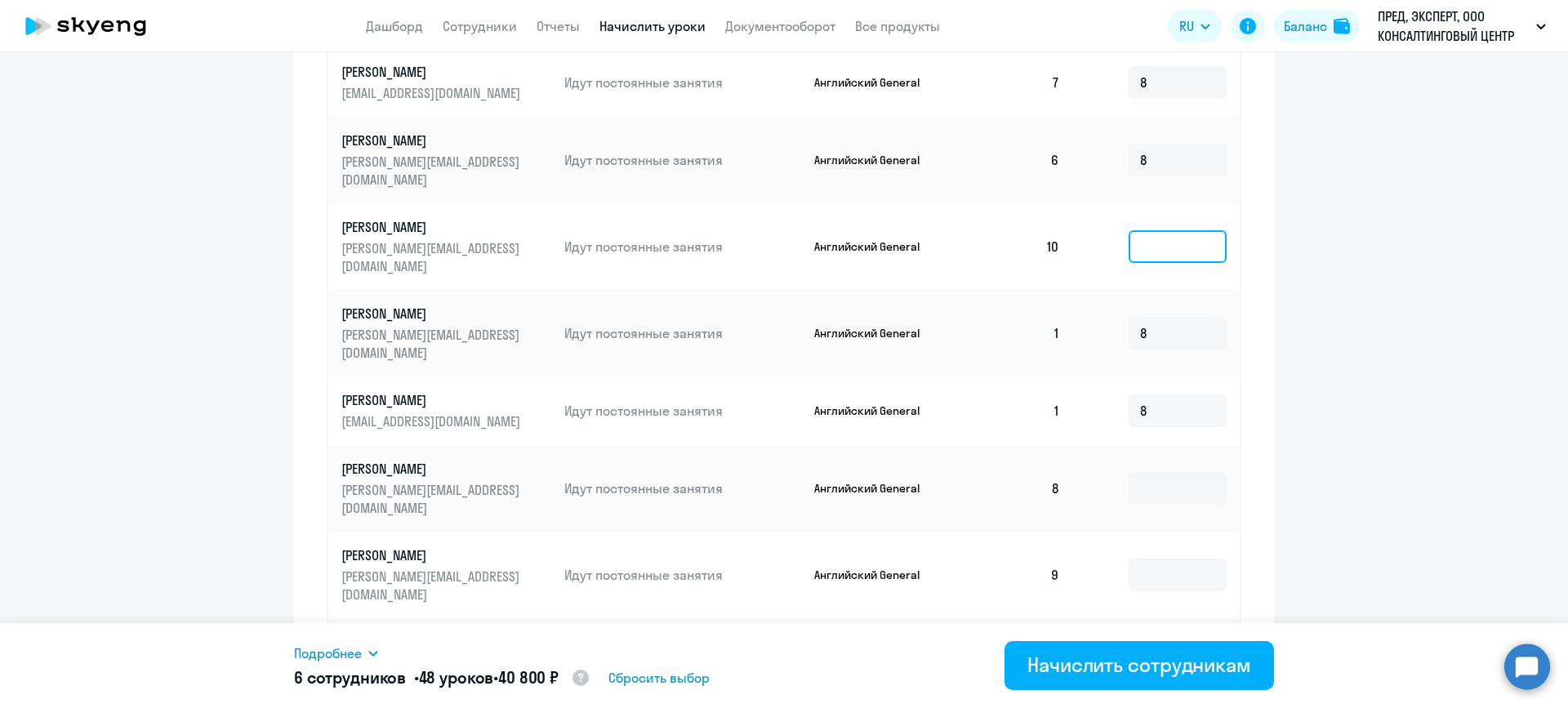
click at [1159, 231] on input at bounding box center [1177, 247] width 98 height 33
type input "8"
click at [1152, 472] on input at bounding box center [1177, 488] width 98 height 33
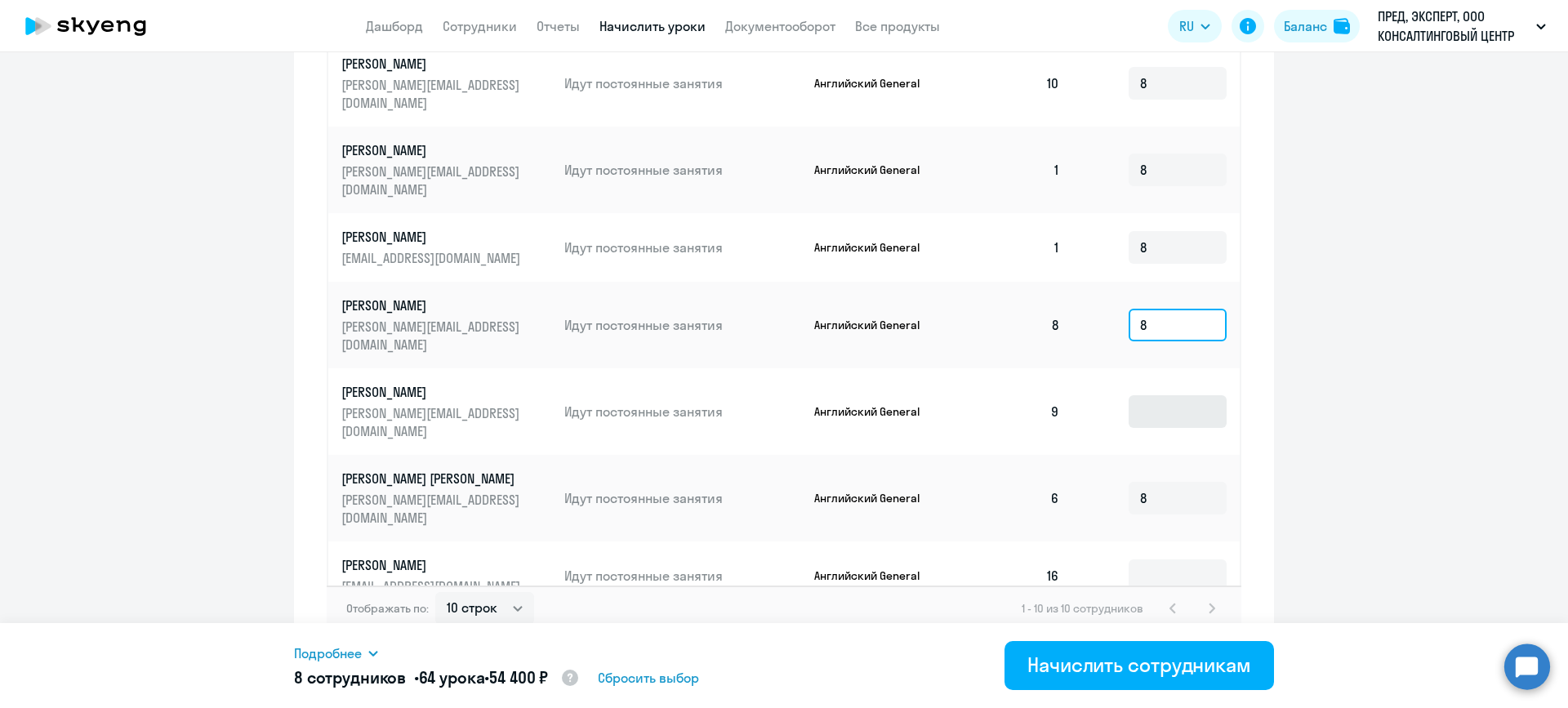
type input "8"
click at [1159, 395] on input at bounding box center [1177, 411] width 98 height 33
type input "8"
click at [1148, 309] on input "8" at bounding box center [1177, 325] width 98 height 33
click at [1149, 395] on input at bounding box center [1177, 411] width 98 height 33
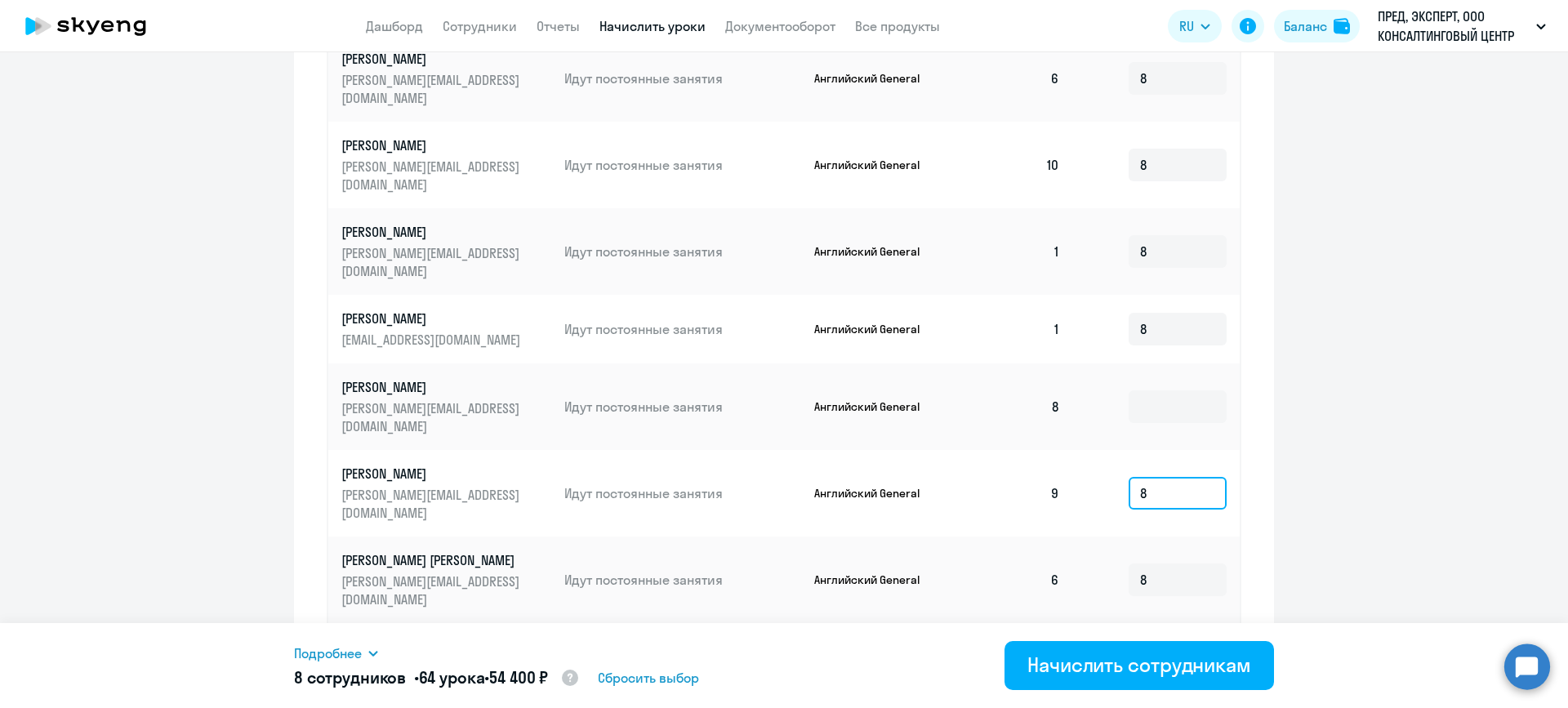
scroll to position [814, 0]
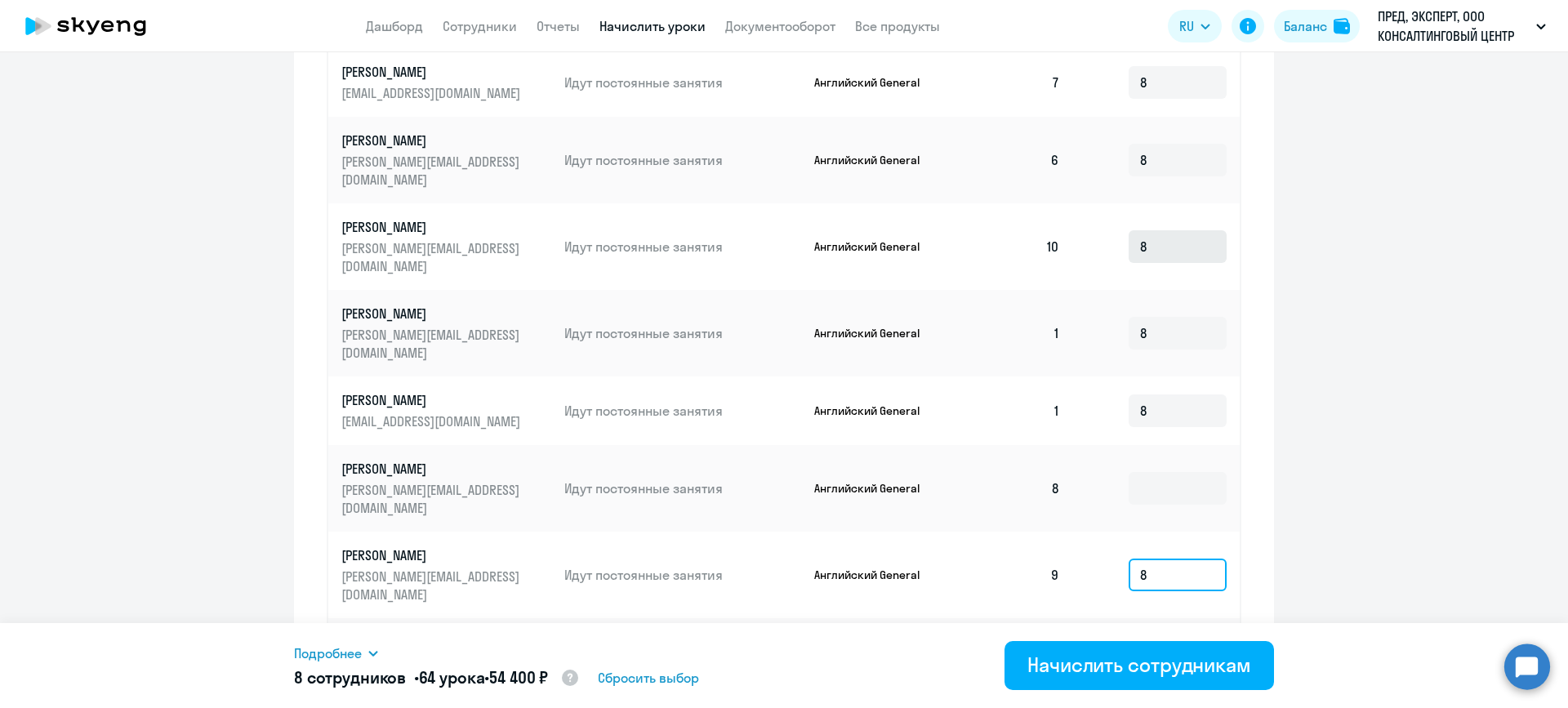
type input "8"
click at [1141, 231] on input "8" at bounding box center [1177, 247] width 98 height 33
click at [1145, 472] on input at bounding box center [1177, 488] width 98 height 33
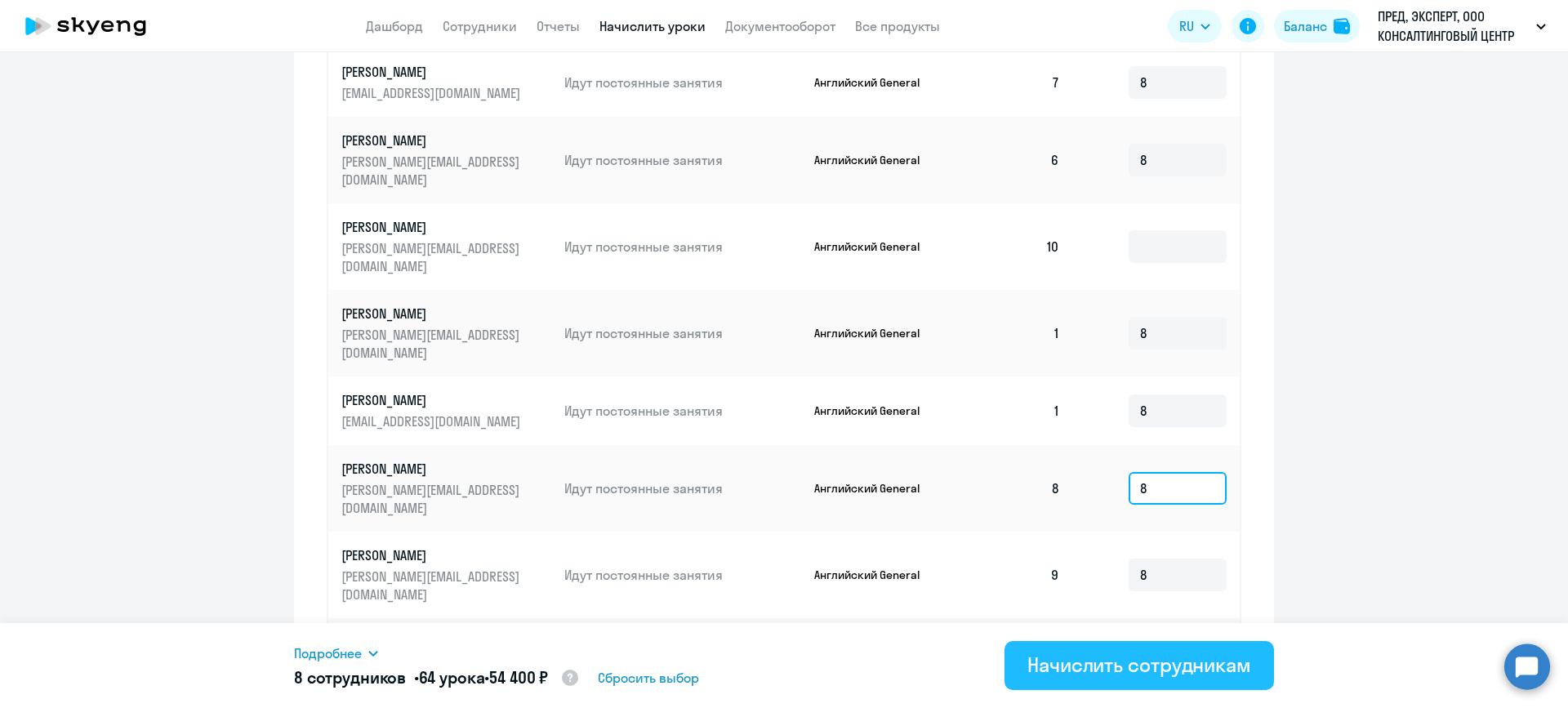
type input "8"
click at [1146, 668] on div "Начислить сотрудникам" at bounding box center [1138, 665] width 224 height 26
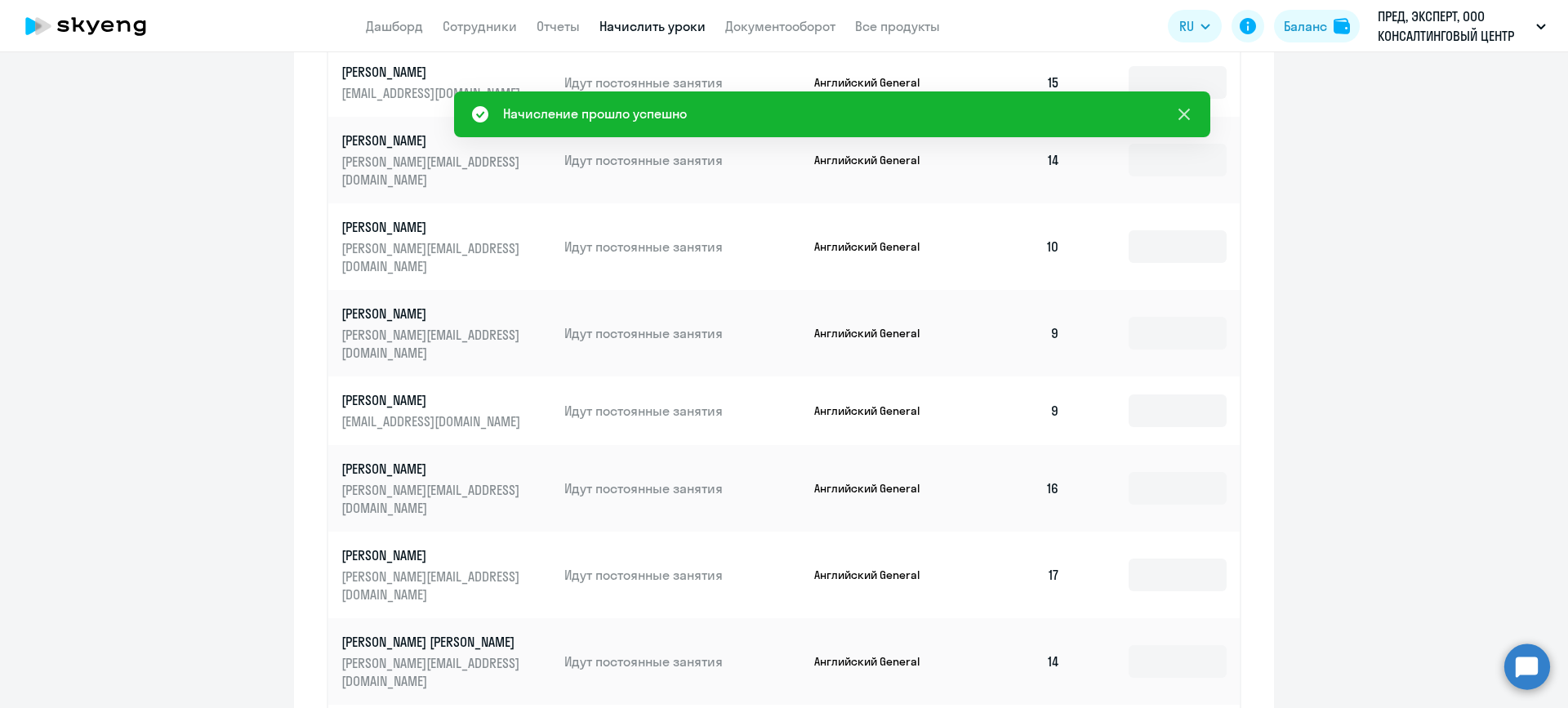
click at [1184, 112] on icon at bounding box center [1184, 114] width 19 height 19
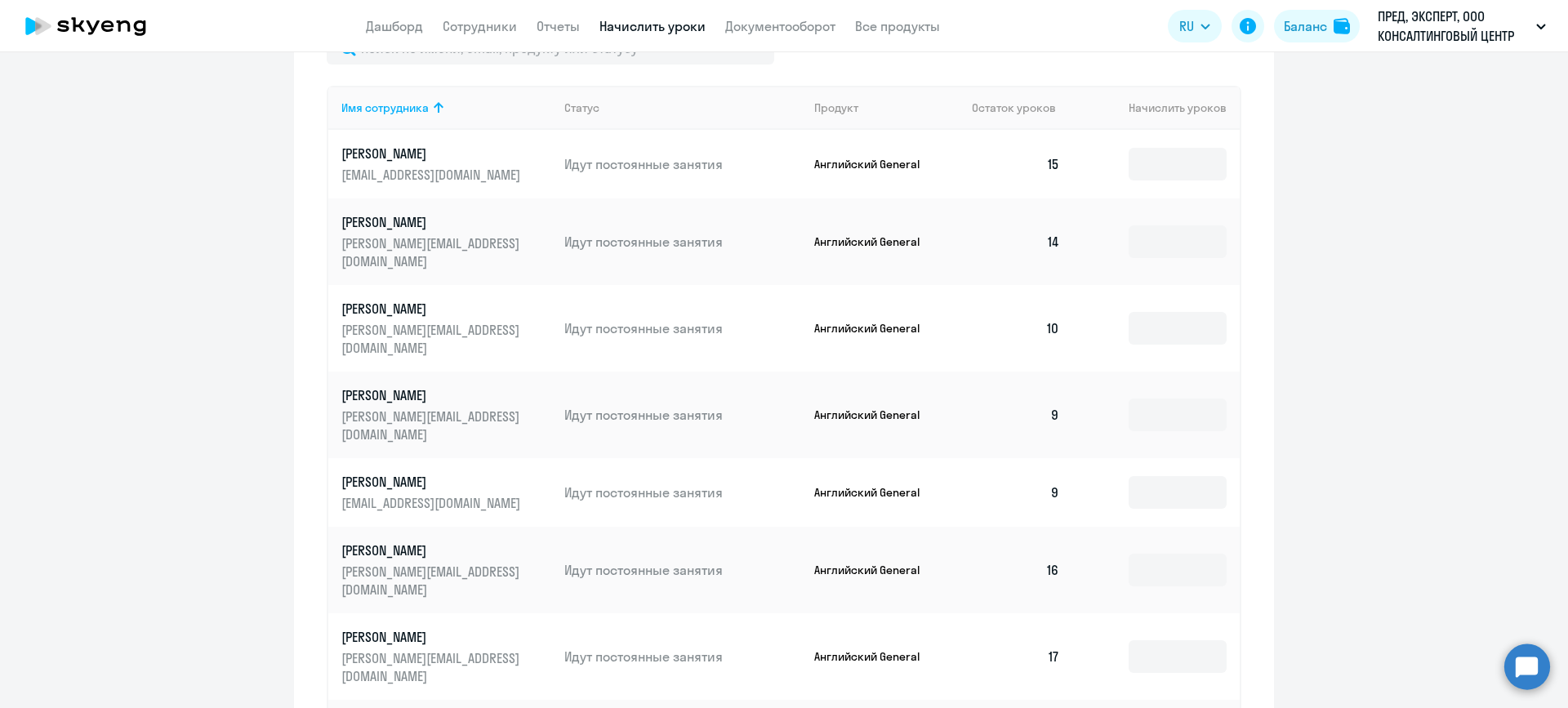
scroll to position [651, 0]
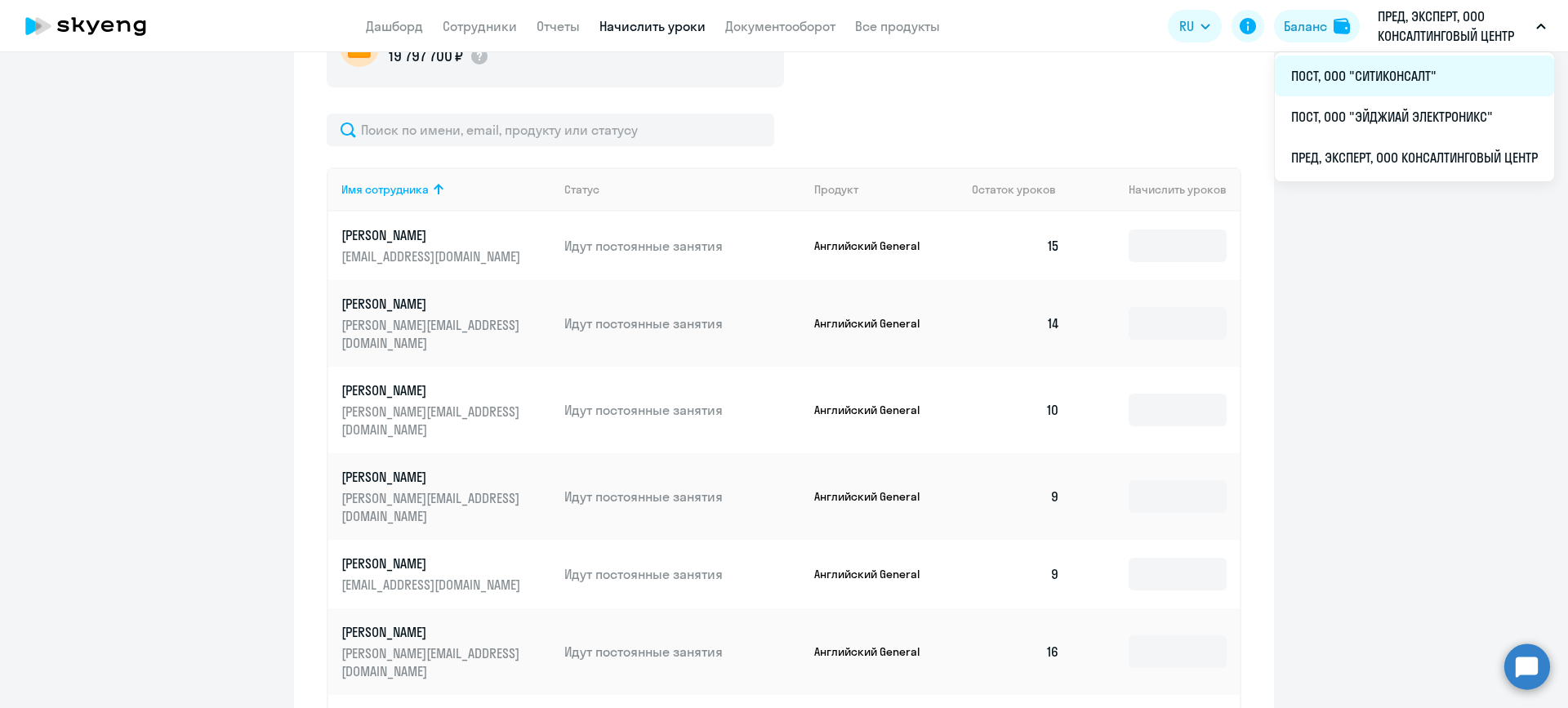
click at [1393, 75] on li "ПОСТ, ООО "СИТИКОНСАЛТ"" at bounding box center [1413, 76] width 279 height 41
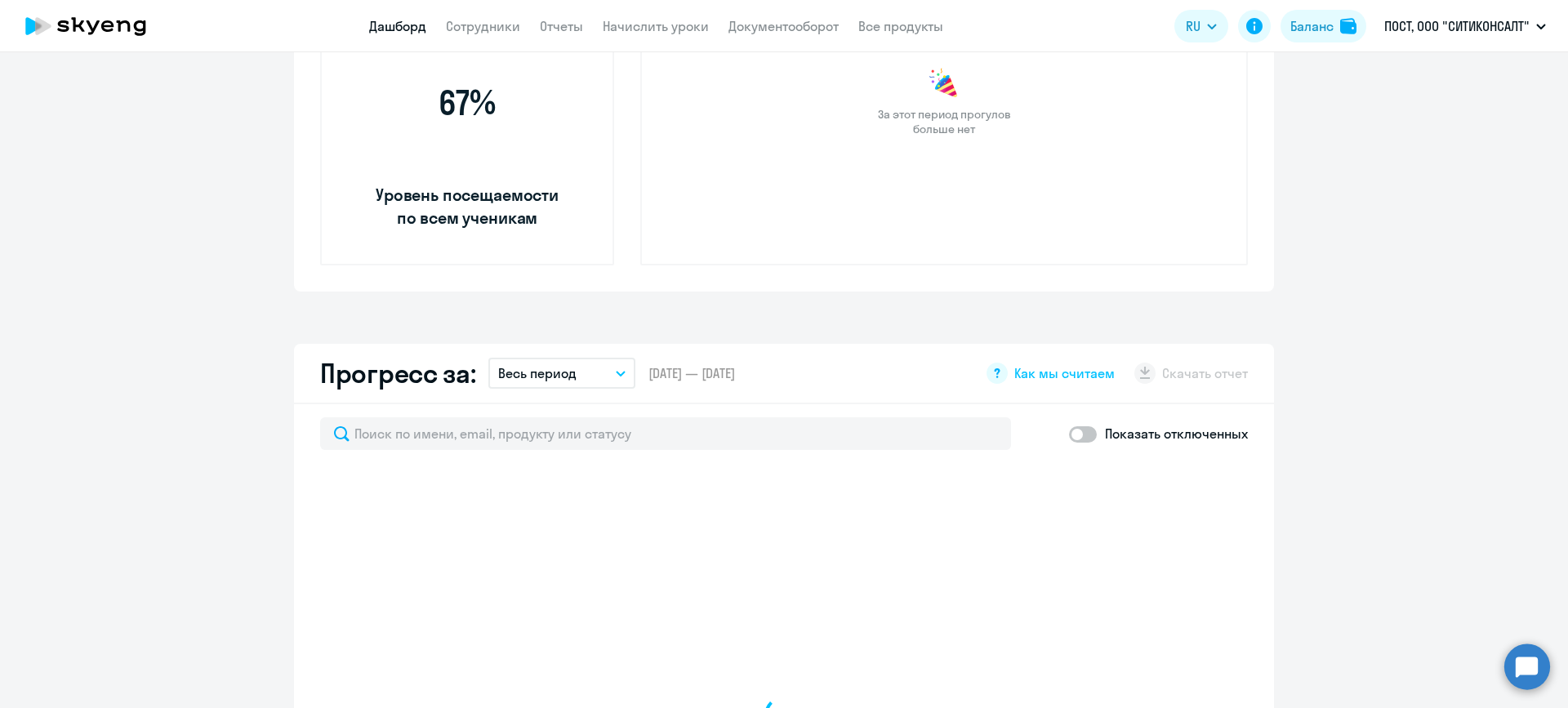
scroll to position [798, 0]
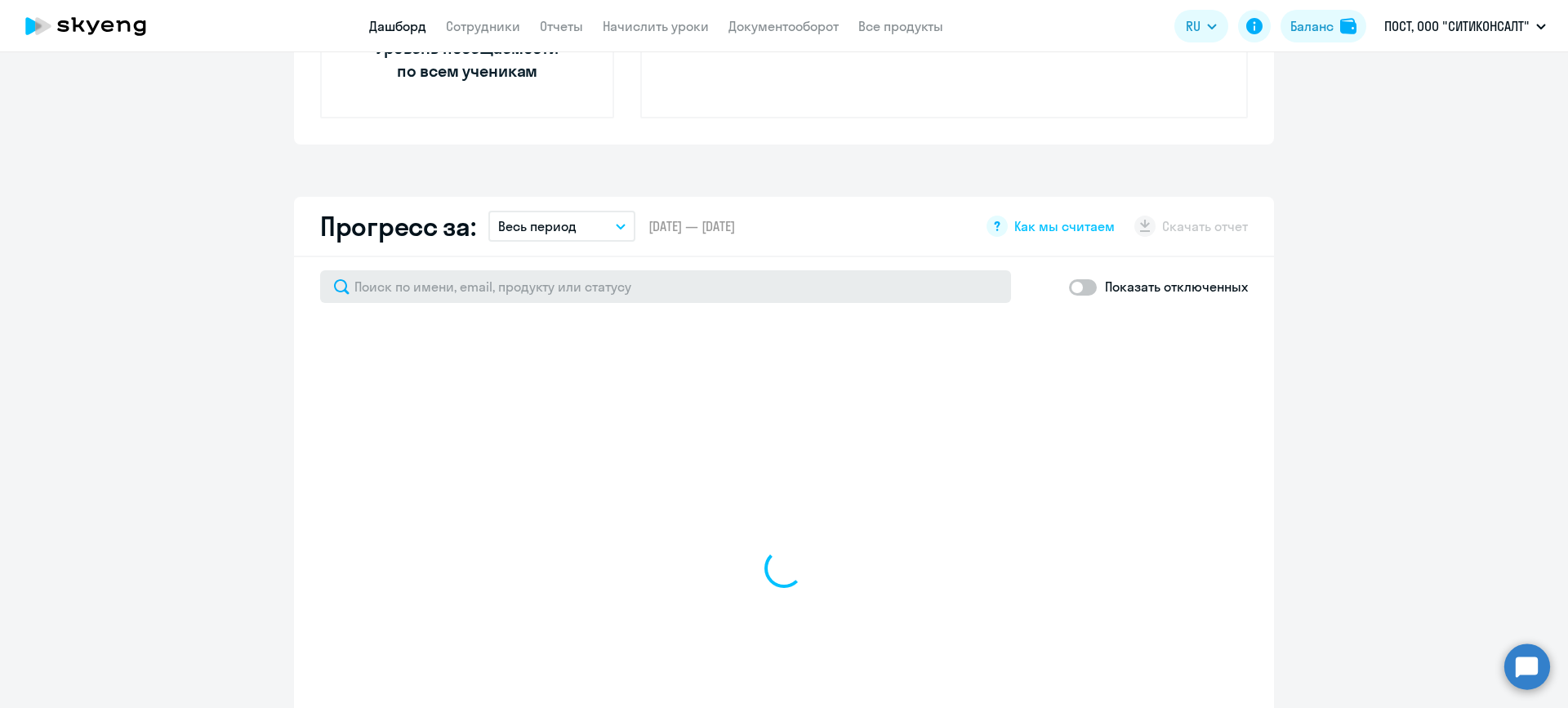
select select "30"
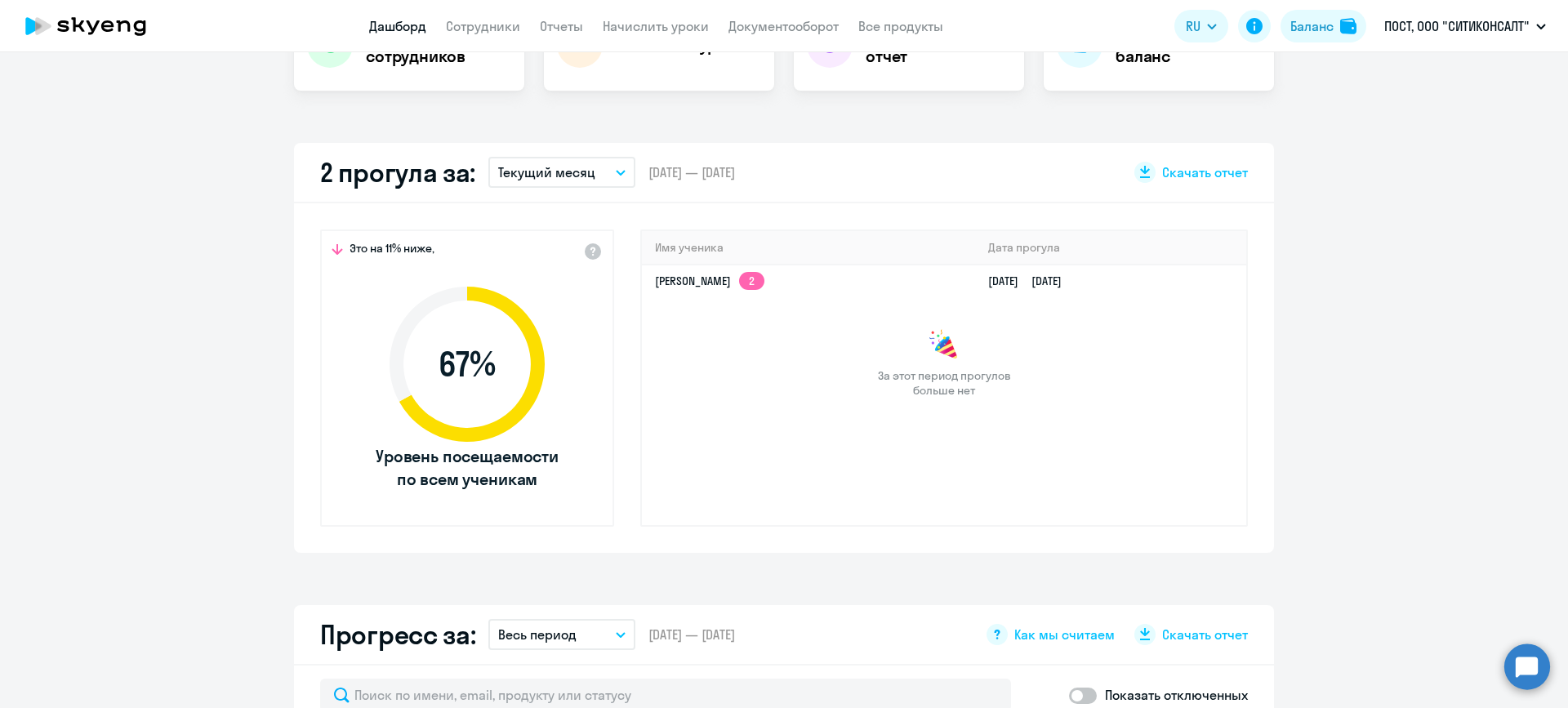
scroll to position [63, 0]
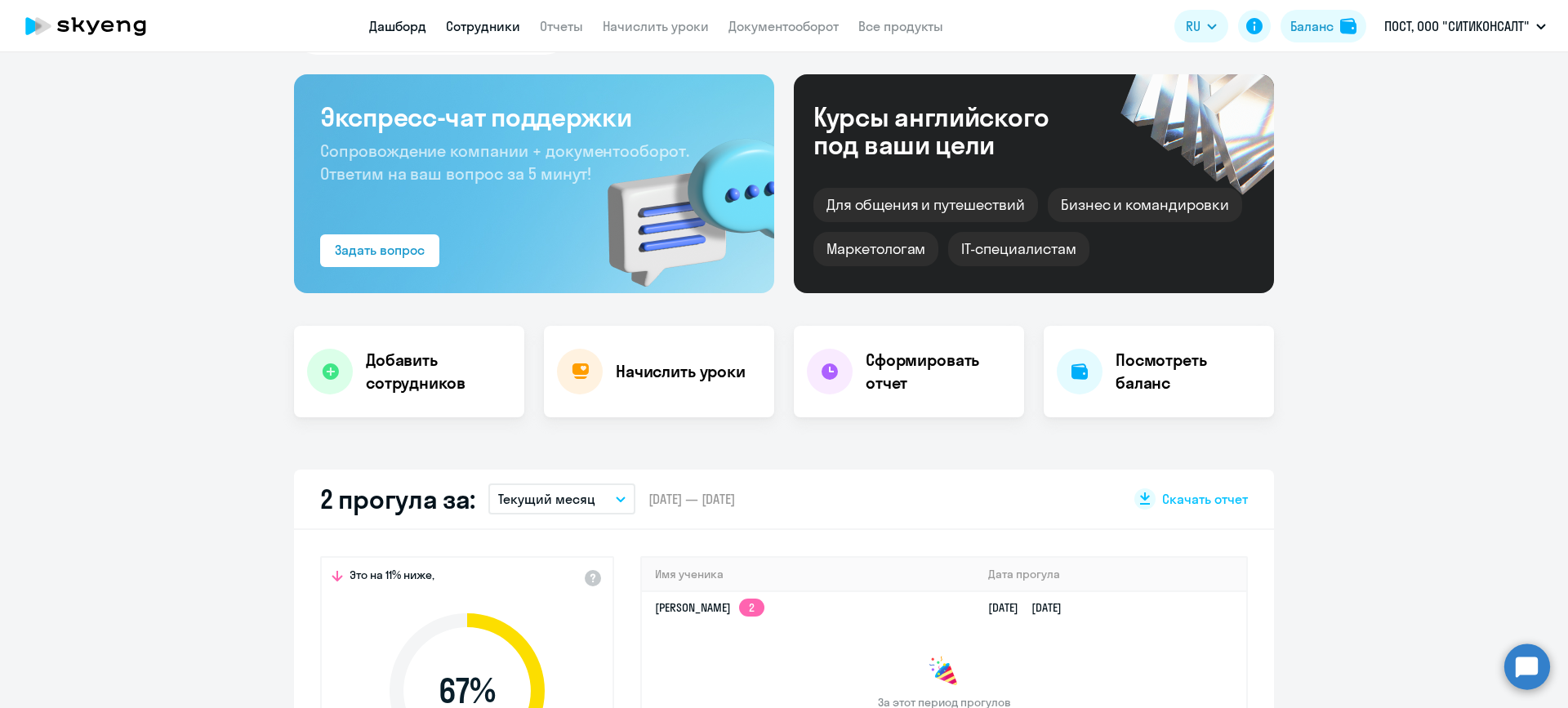
click at [491, 25] on link "Сотрудники" at bounding box center [483, 25] width 74 height 16
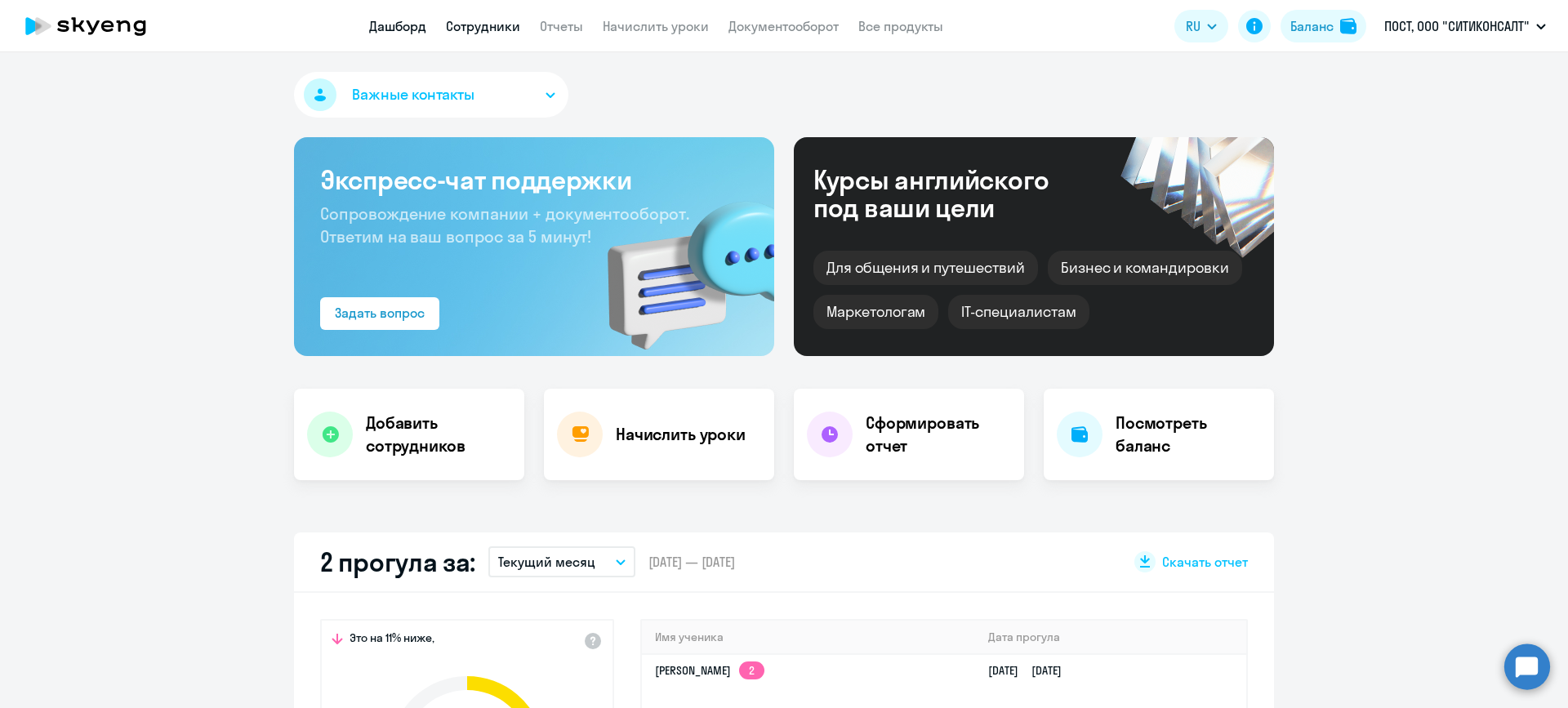
select select "30"
click at [631, 422] on div "Начислить уроки" at bounding box center [659, 434] width 231 height 91
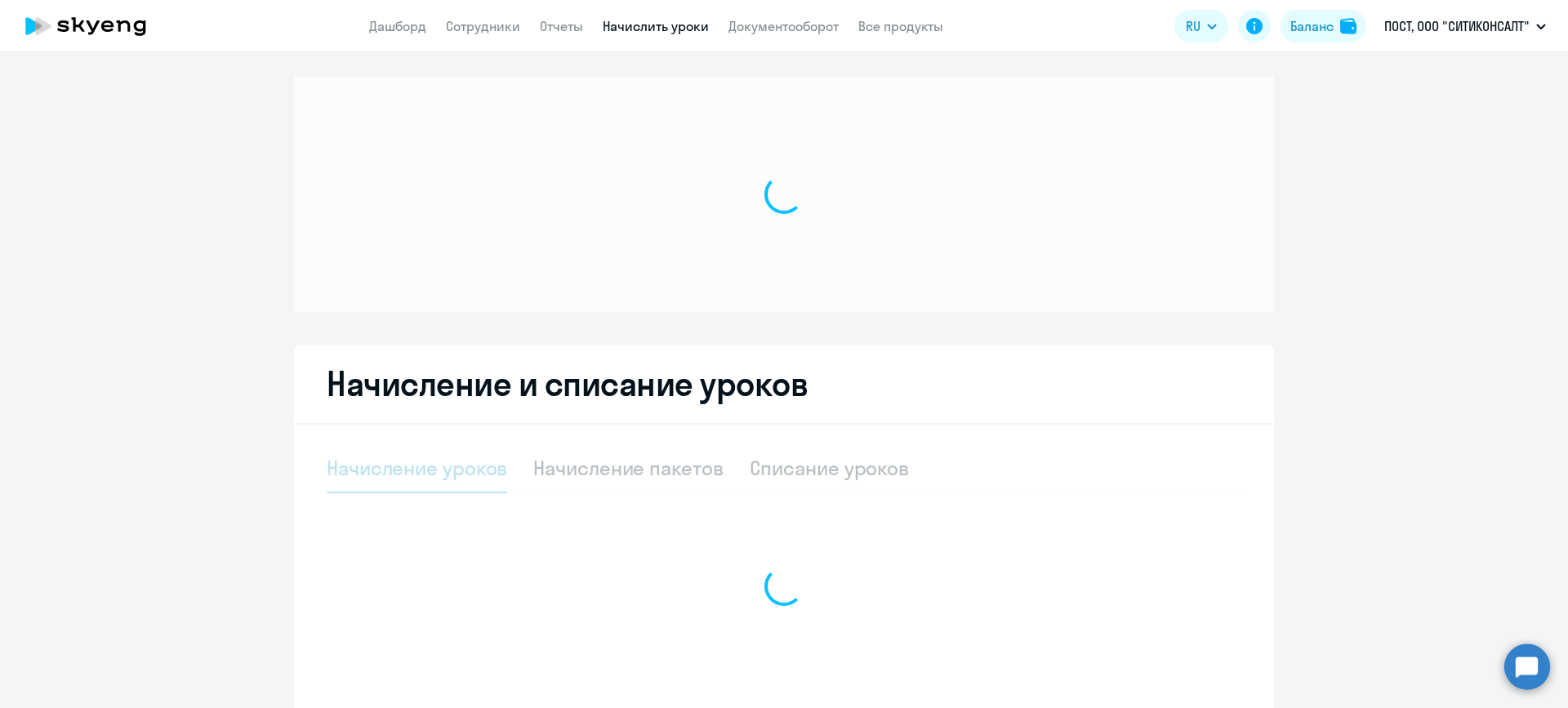
select select "10"
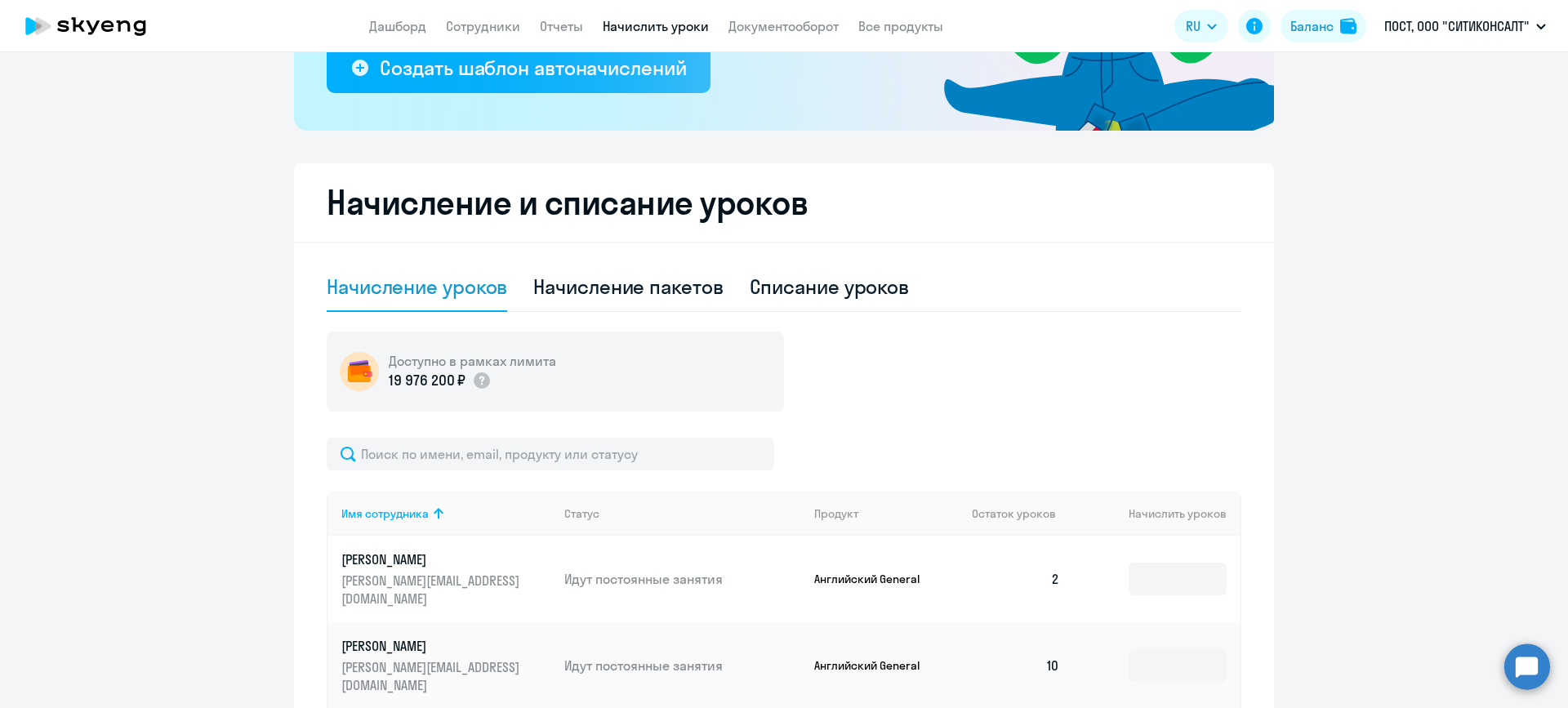
scroll to position [490, 0]
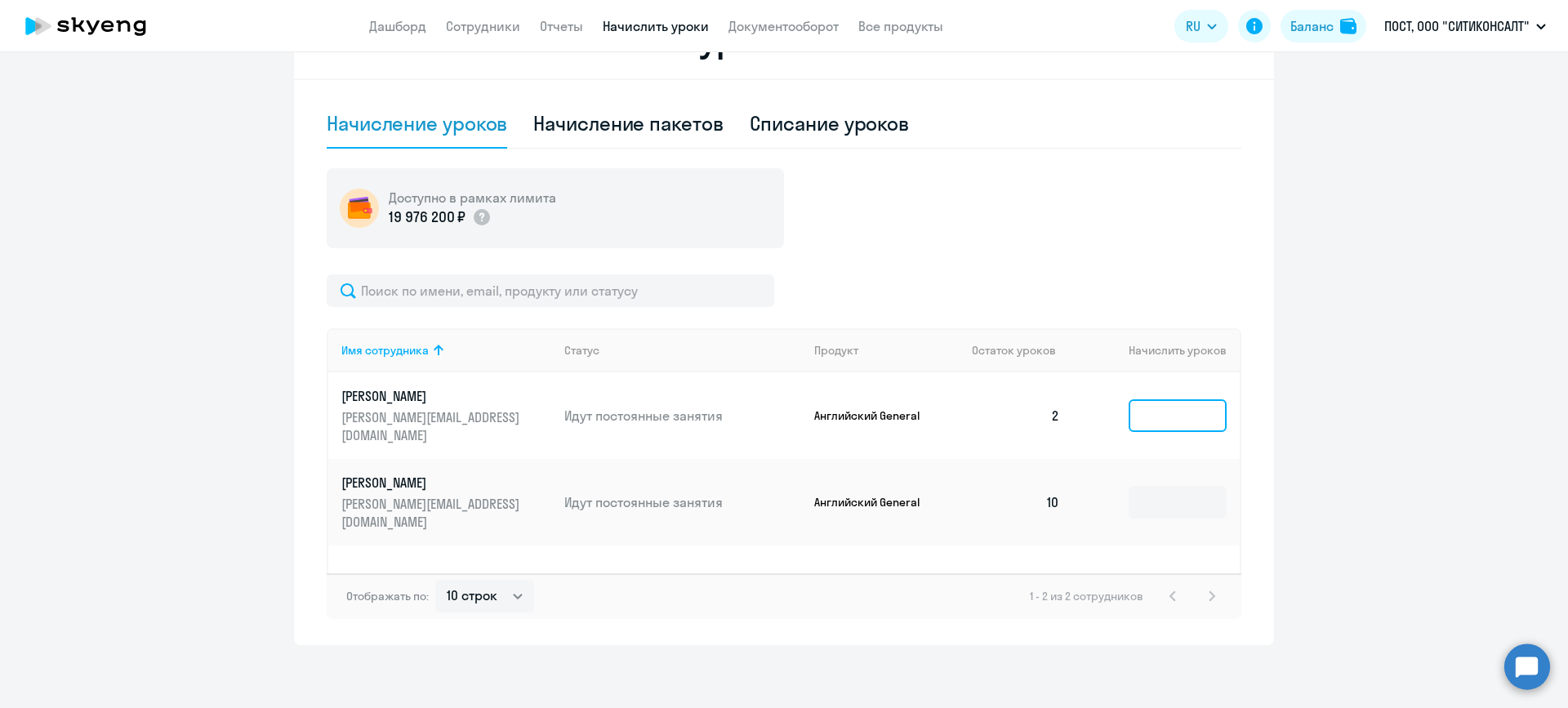
click at [1164, 400] on input at bounding box center [1177, 416] width 98 height 33
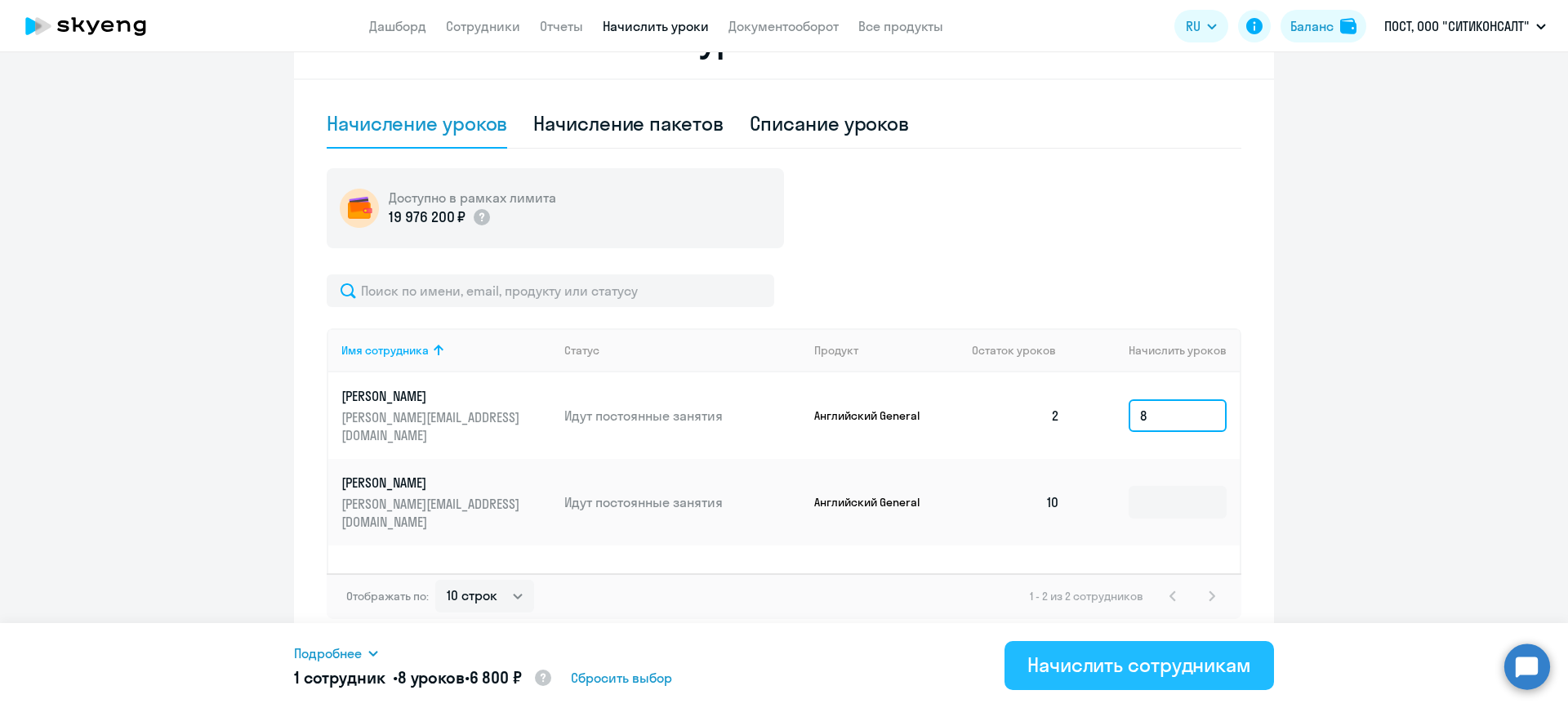
type input "8"
click at [1150, 664] on div "Начислить сотрудникам" at bounding box center [1138, 665] width 224 height 26
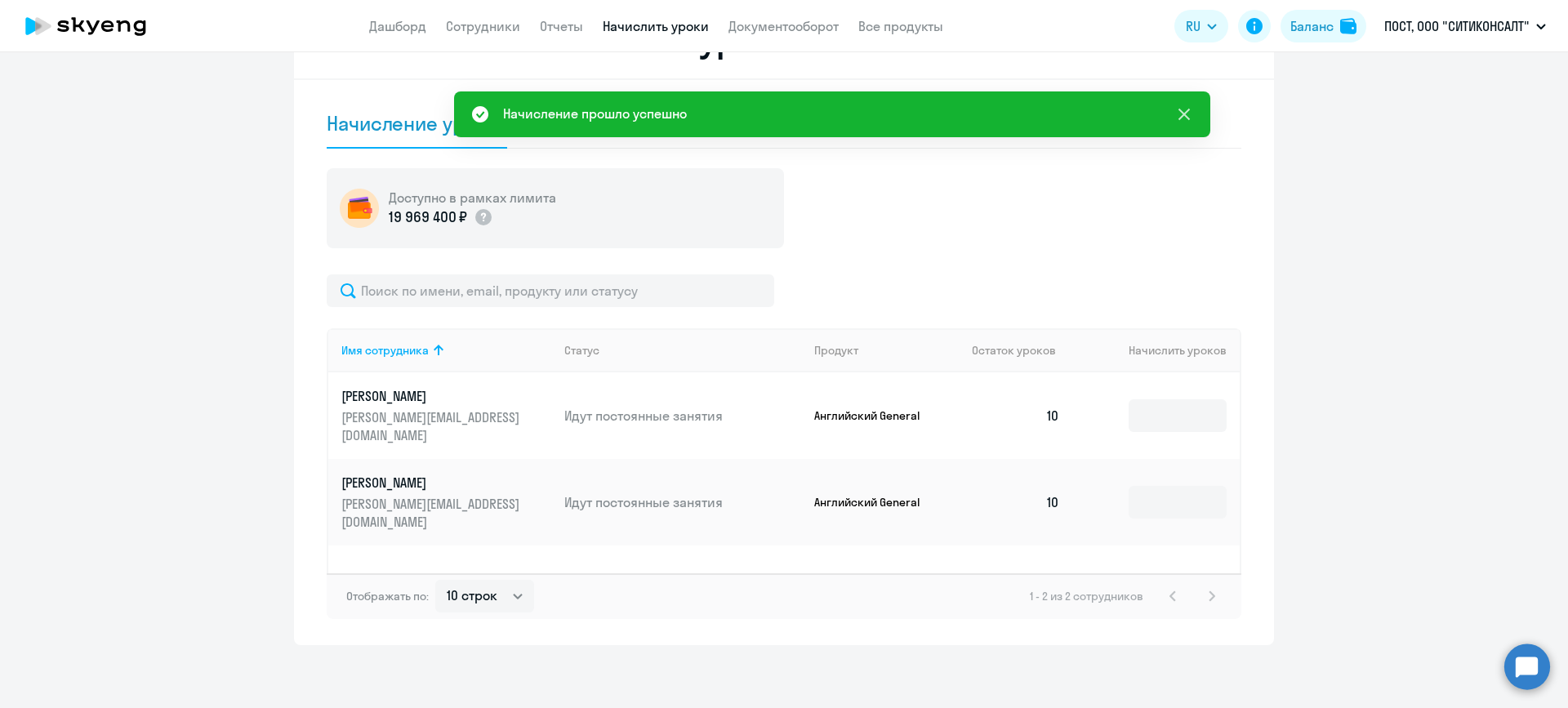
click at [1184, 112] on icon at bounding box center [1184, 114] width 19 height 19
